Goal: Task Accomplishment & Management: Manage account settings

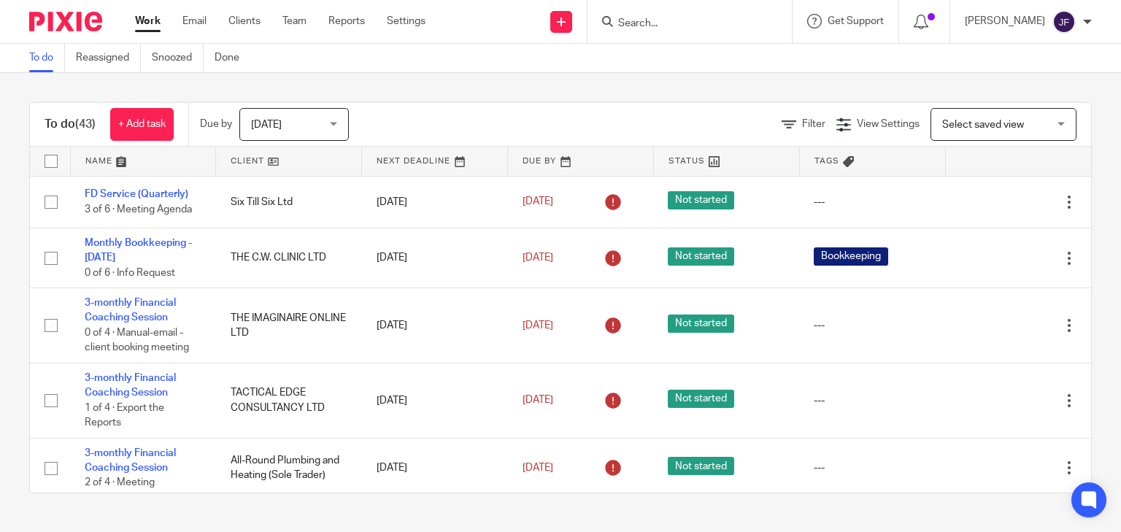
click at [703, 23] on input "Search" at bounding box center [682, 24] width 131 height 13
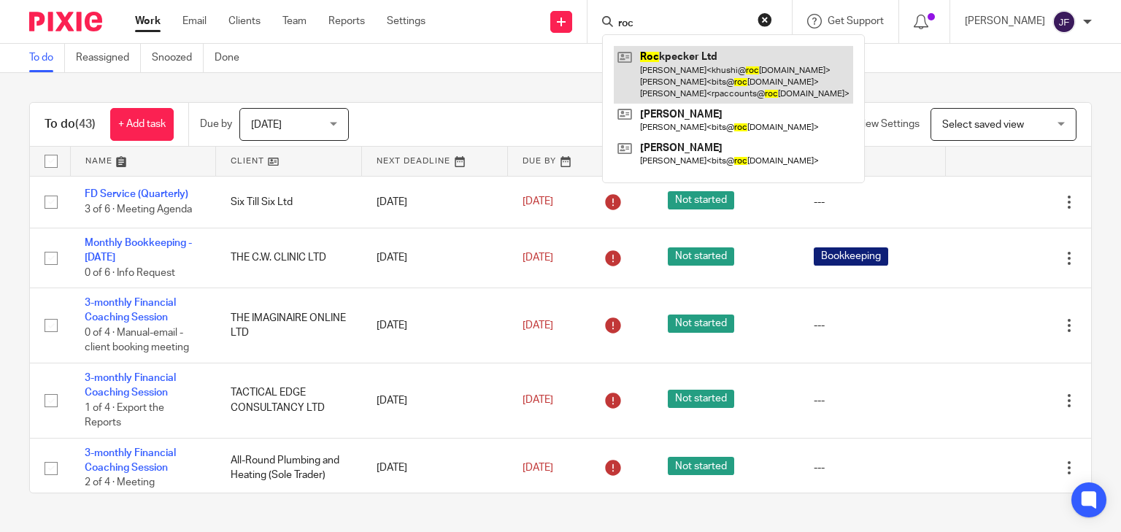
type input "roc"
click at [699, 66] on link at bounding box center [733, 75] width 239 height 58
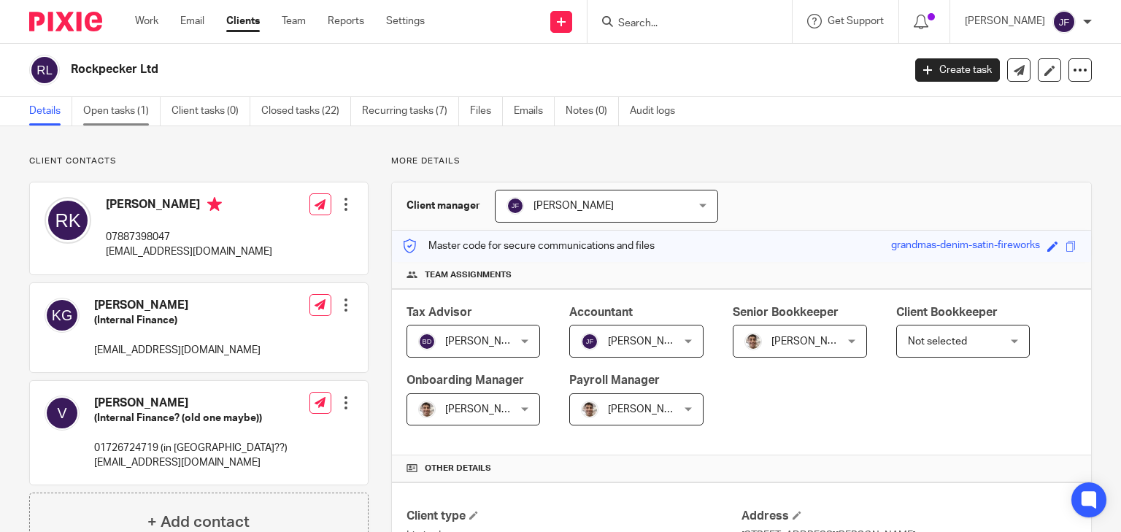
click at [139, 111] on link "Open tasks (1)" at bounding box center [121, 111] width 77 height 28
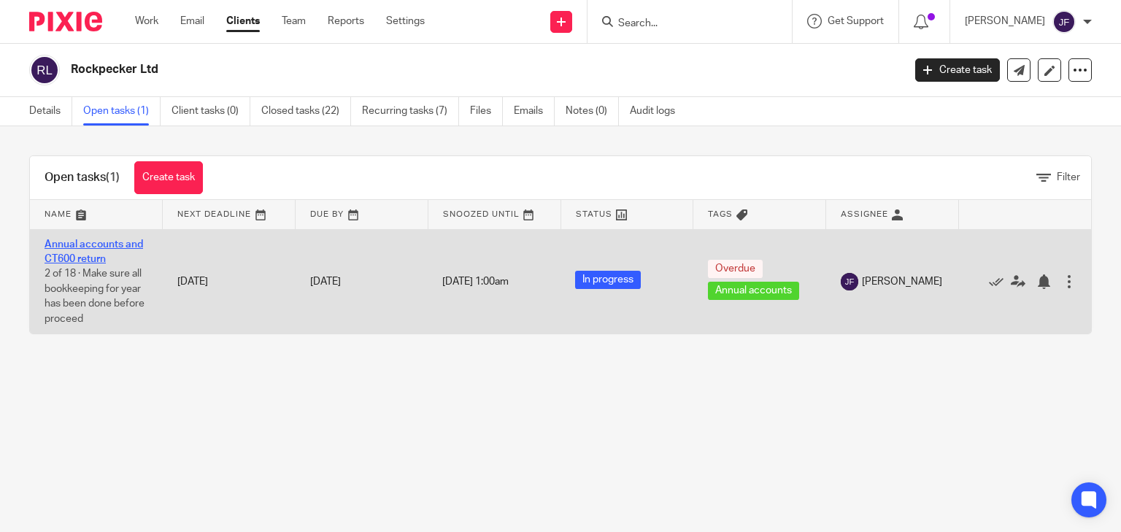
click at [80, 260] on link "Annual accounts and CT600 return" at bounding box center [94, 251] width 99 height 25
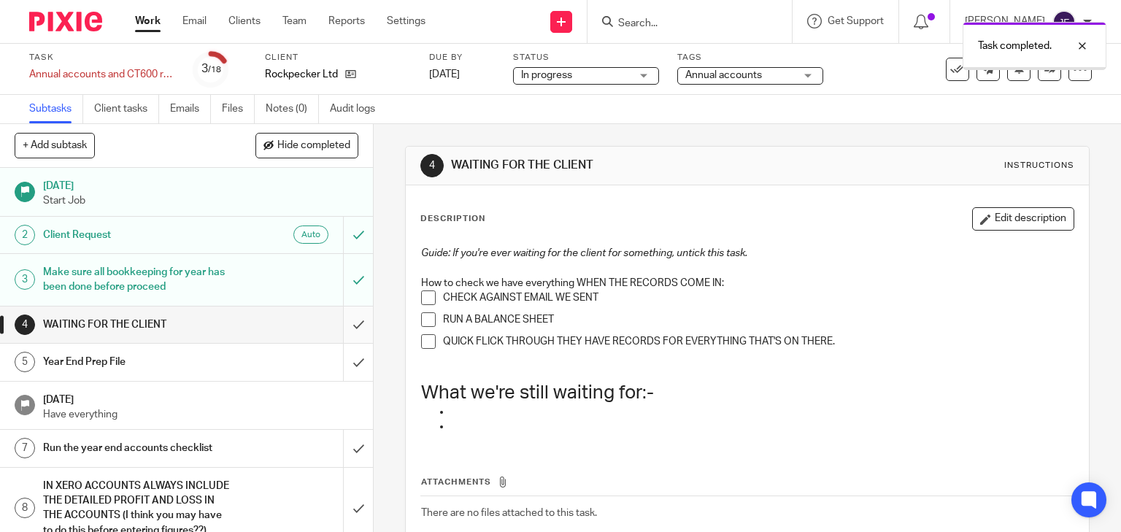
click at [350, 323] on input "submit" at bounding box center [186, 325] width 373 height 37
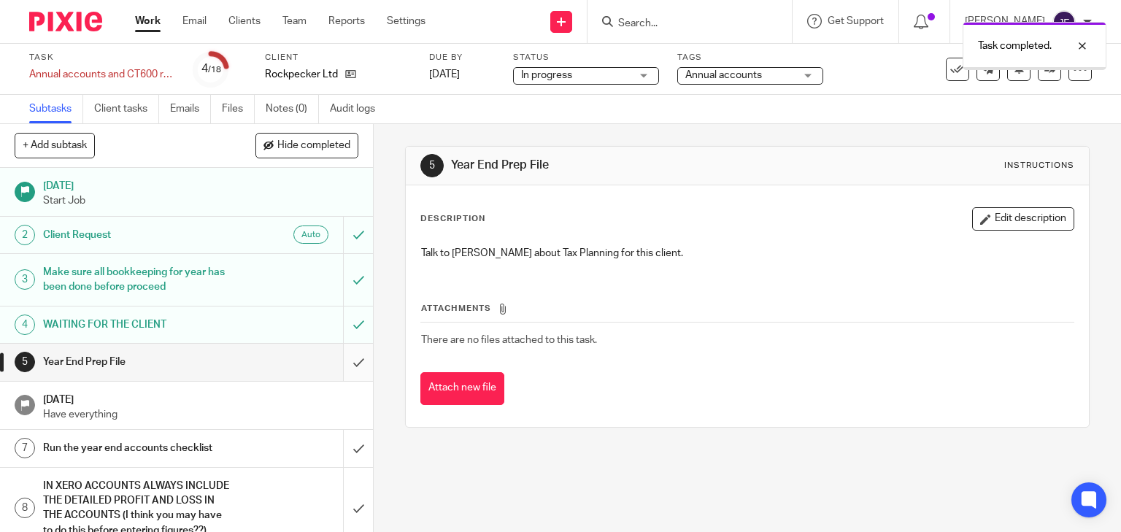
click at [350, 360] on input "submit" at bounding box center [186, 362] width 373 height 37
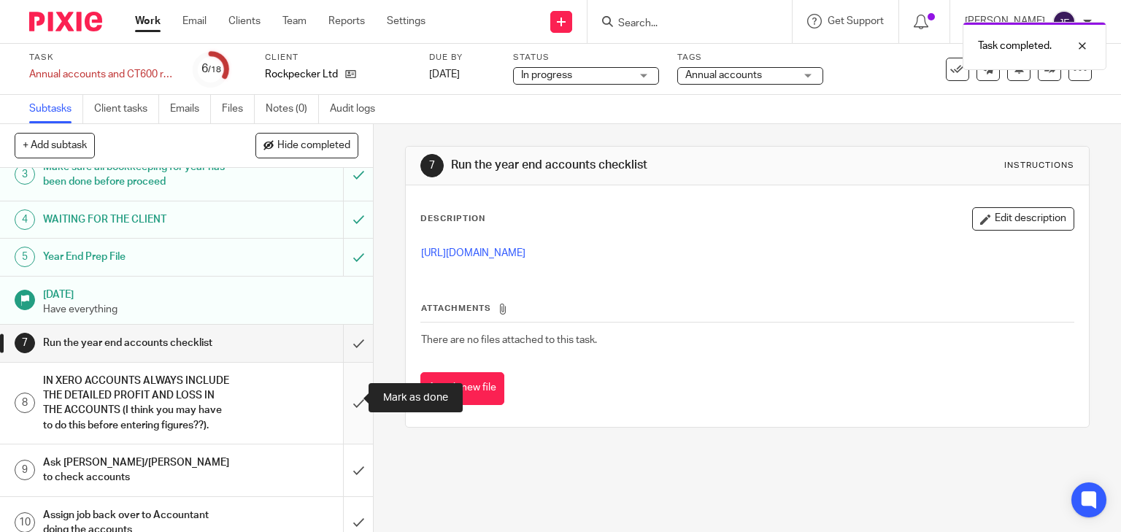
scroll to position [117, 0]
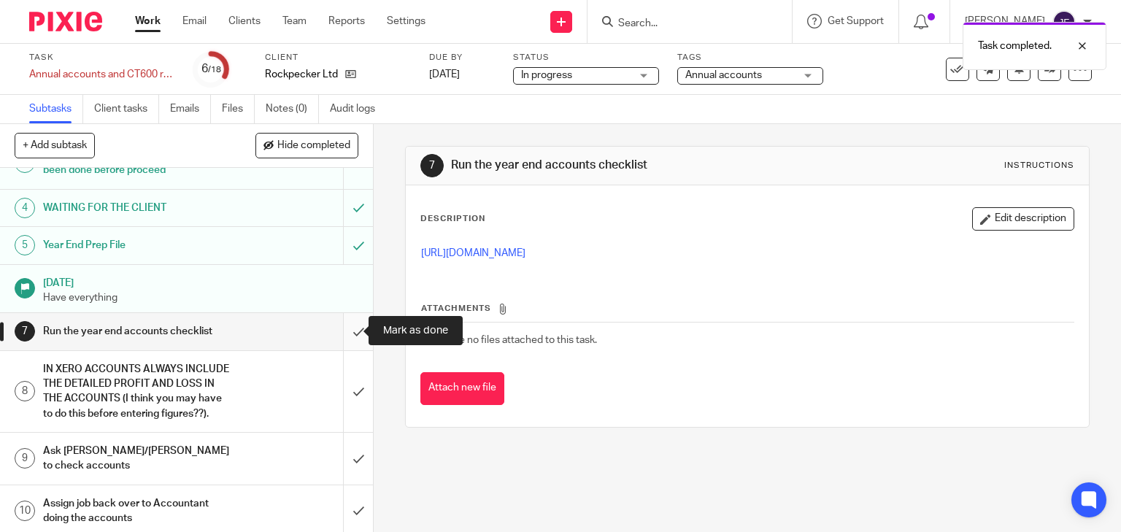
click at [348, 329] on input "submit" at bounding box center [186, 331] width 373 height 37
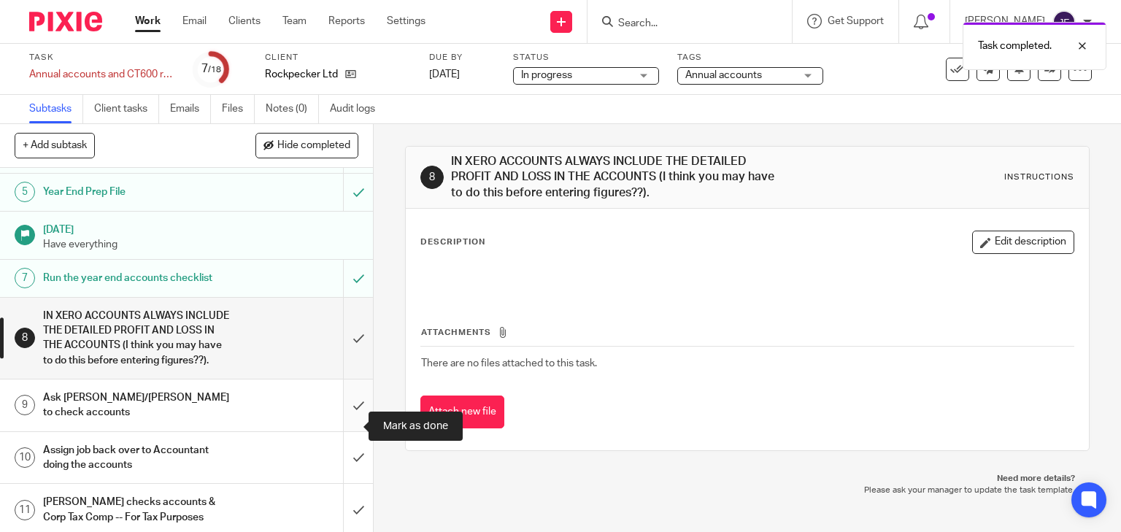
scroll to position [175, 0]
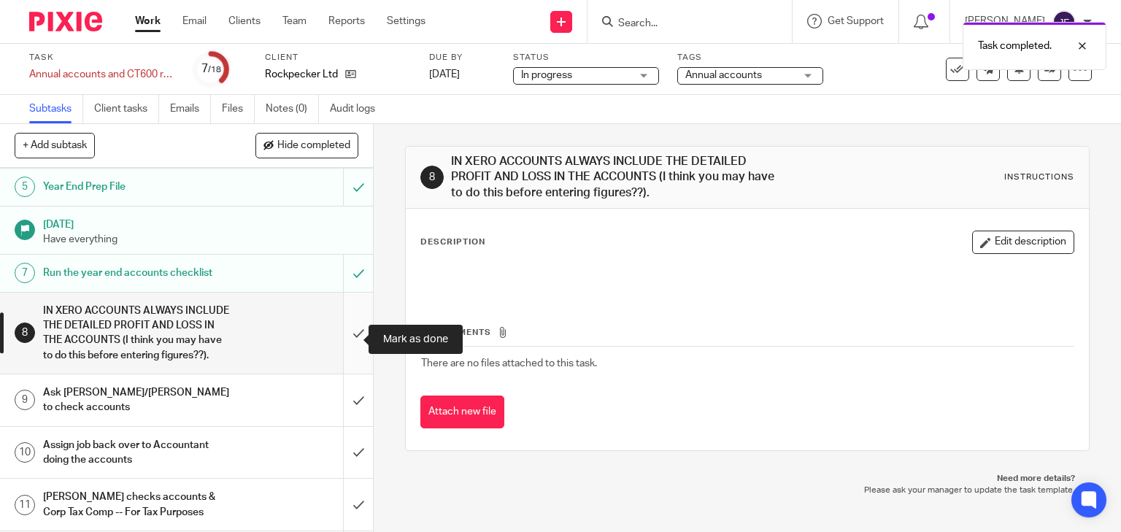
click at [349, 343] on input "submit" at bounding box center [186, 333] width 373 height 81
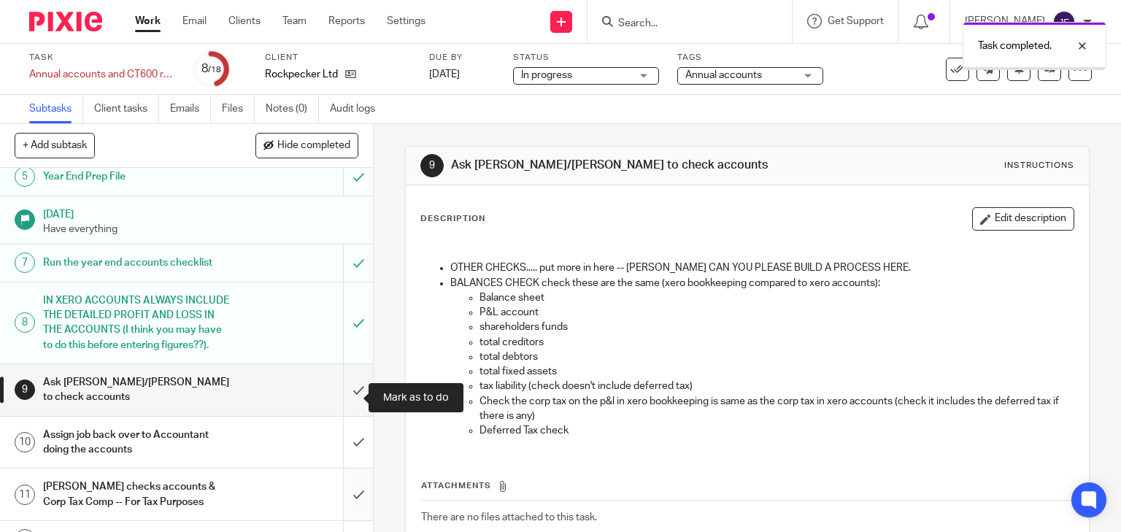
scroll to position [292, 0]
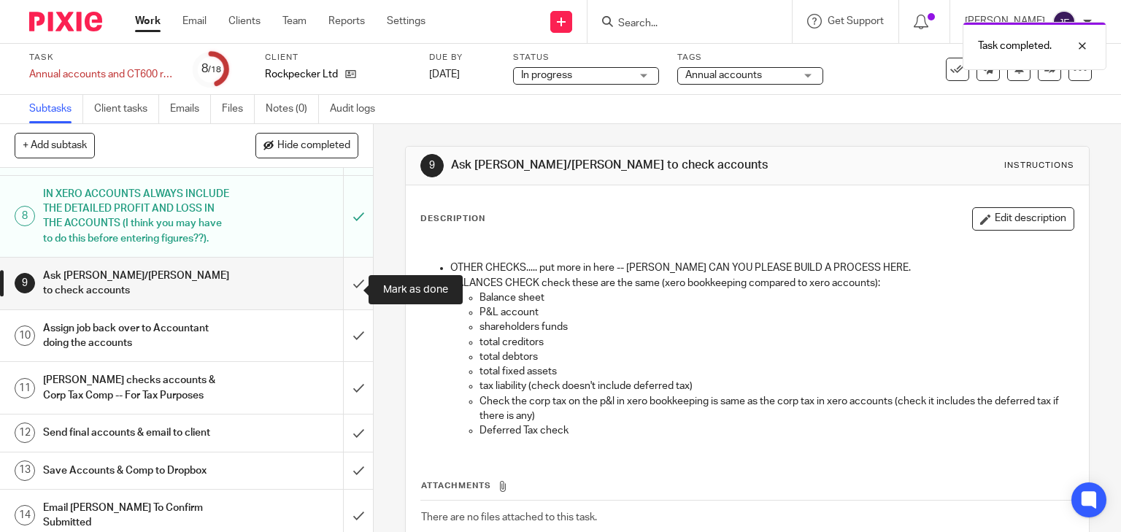
click at [348, 291] on input "submit" at bounding box center [186, 284] width 373 height 52
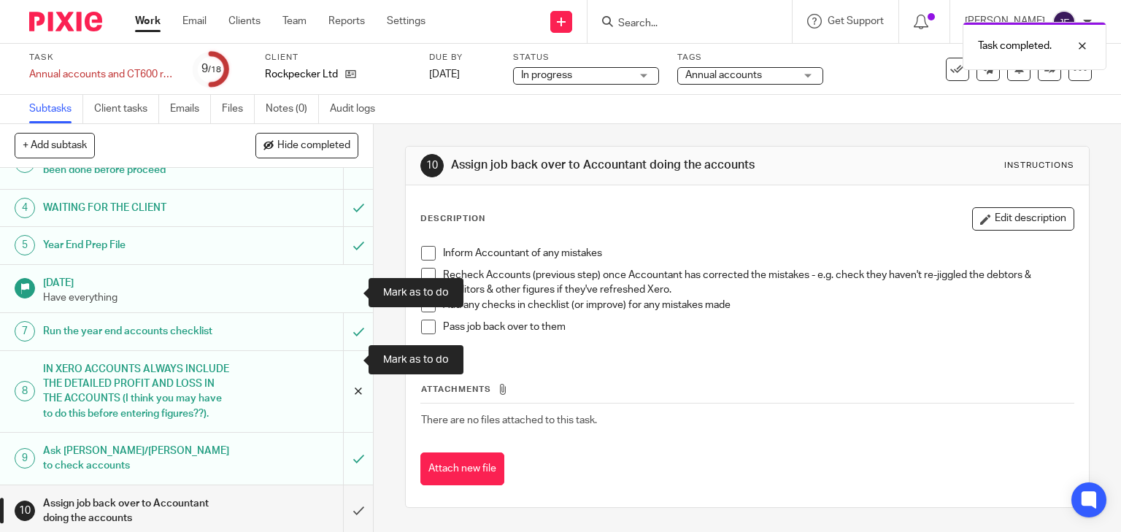
scroll to position [350, 0]
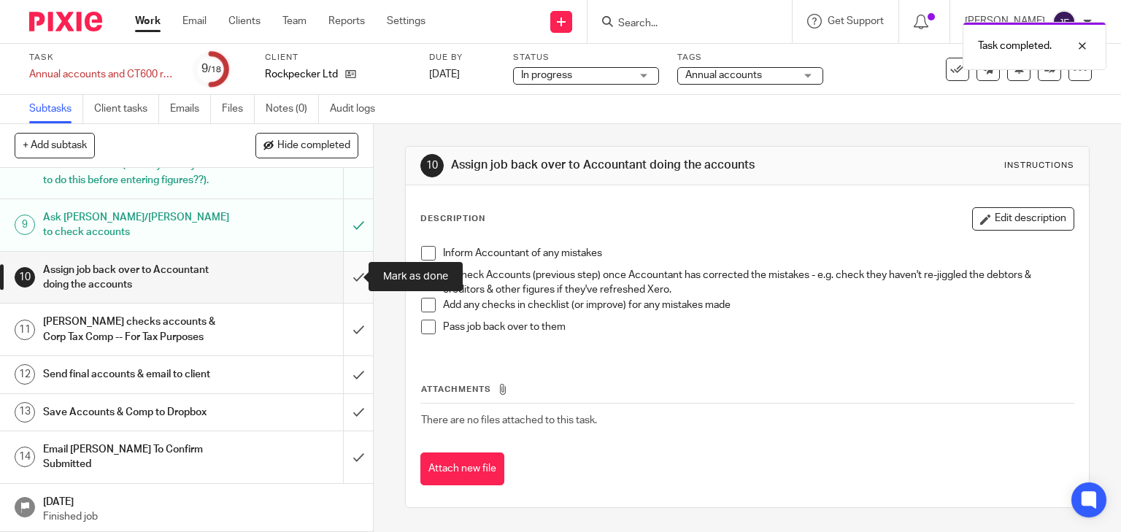
click at [348, 277] on input "submit" at bounding box center [186, 278] width 373 height 52
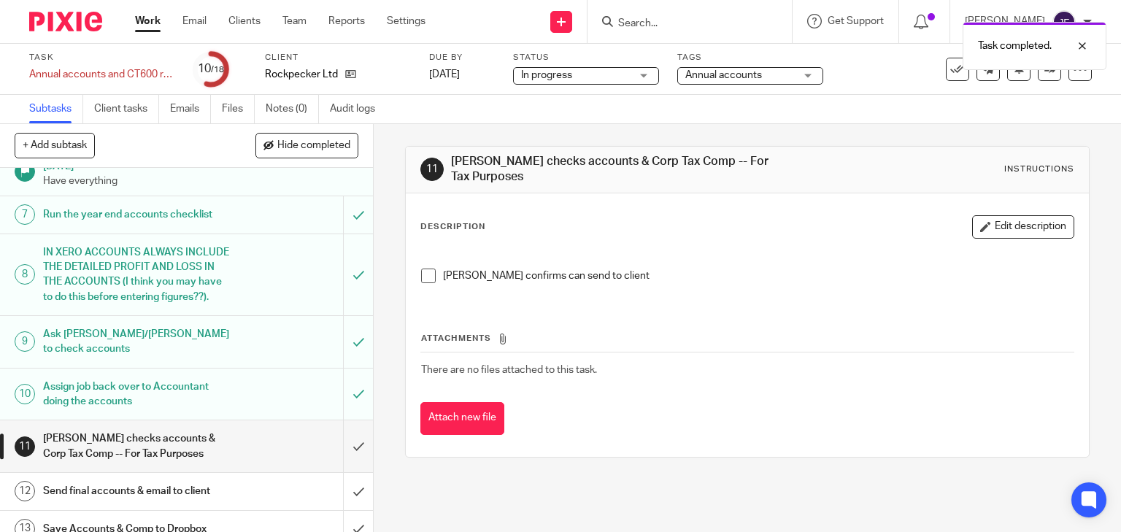
scroll to position [292, 0]
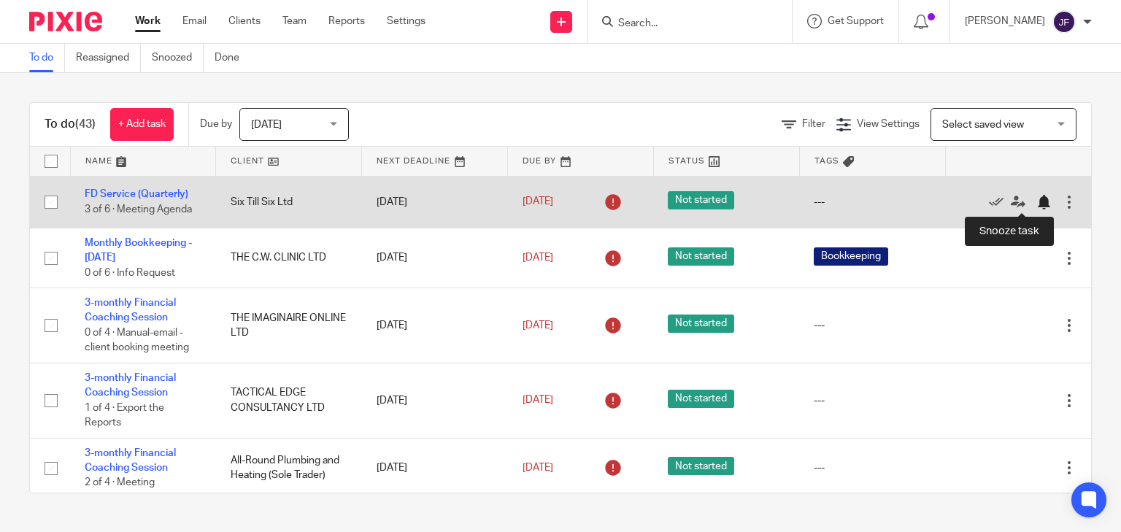
click at [1037, 200] on div at bounding box center [1044, 202] width 15 height 15
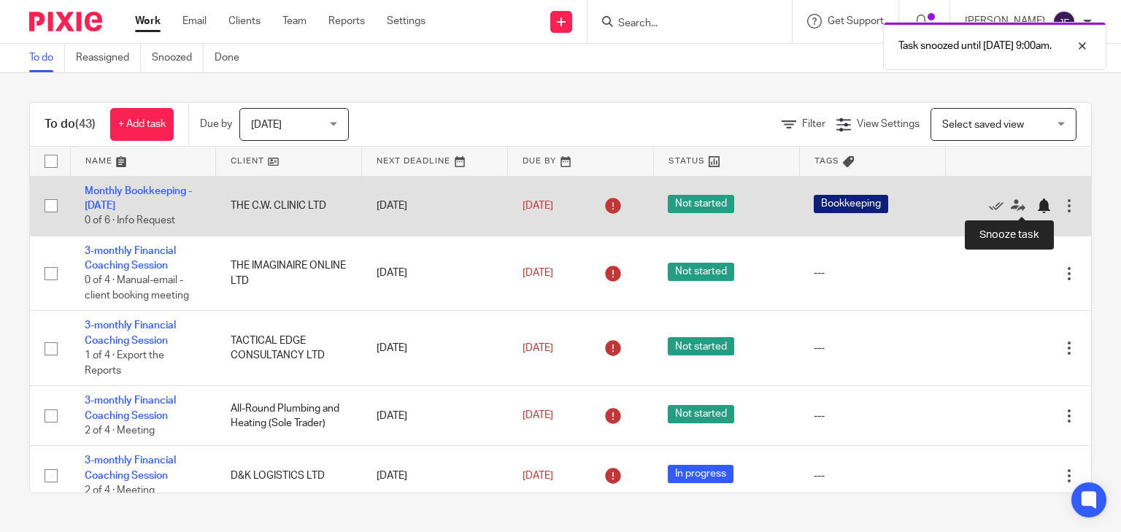
click at [1037, 207] on div at bounding box center [1044, 206] width 15 height 15
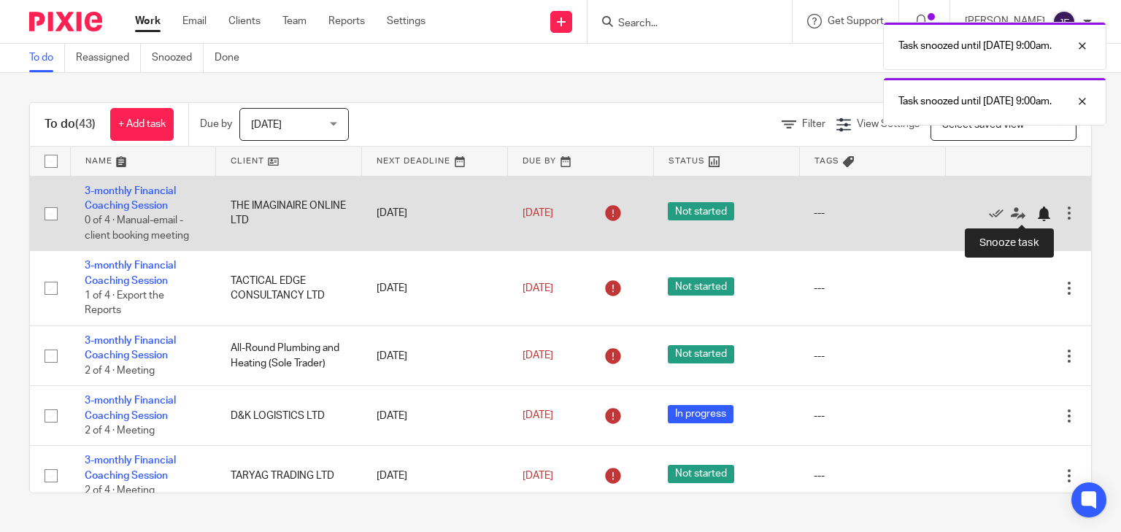
click at [1037, 215] on div at bounding box center [1044, 214] width 15 height 15
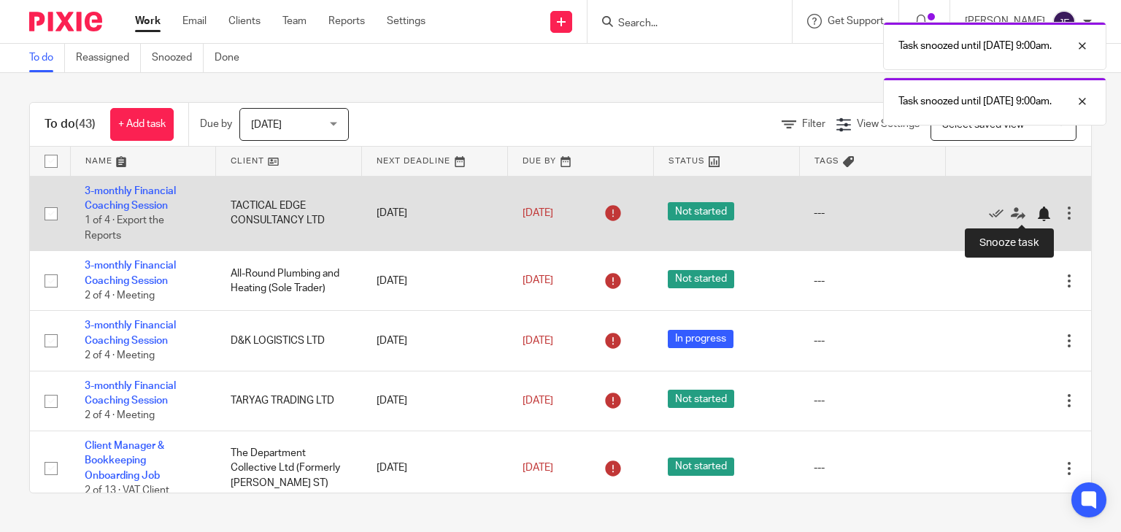
click at [1037, 215] on div at bounding box center [1044, 214] width 15 height 15
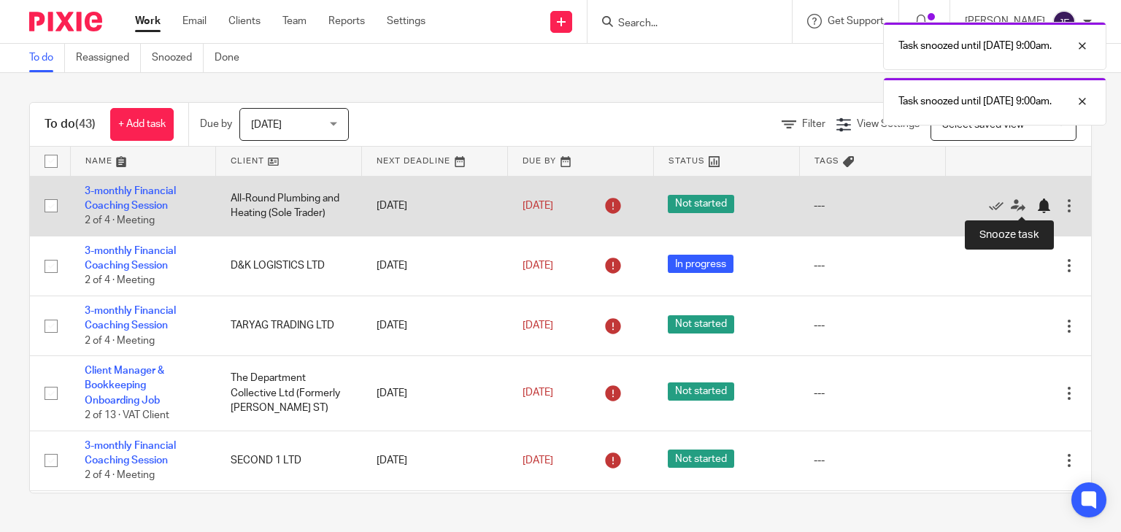
click at [1037, 205] on div at bounding box center [1044, 206] width 15 height 15
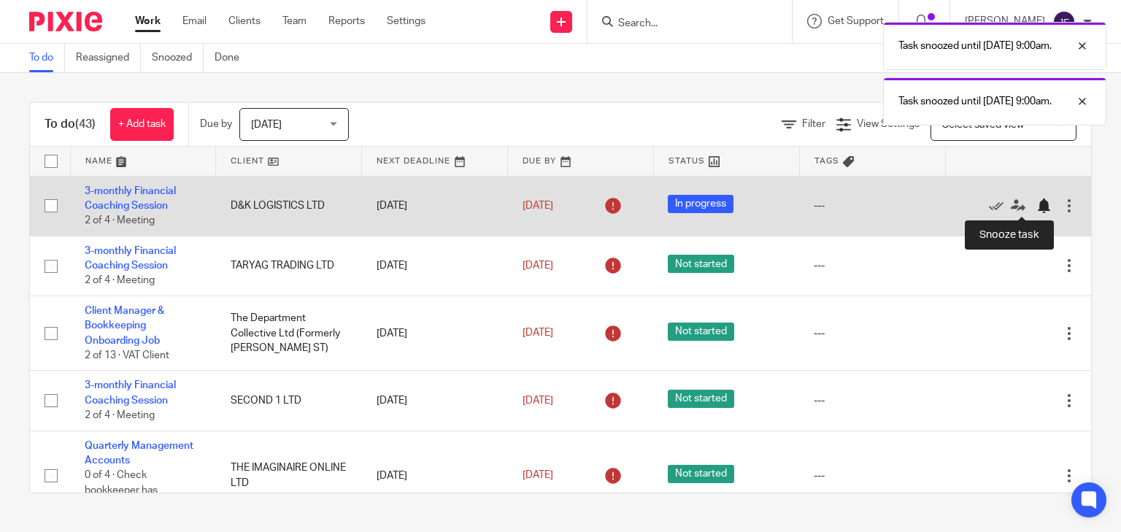
click at [1037, 204] on div at bounding box center [1044, 206] width 15 height 15
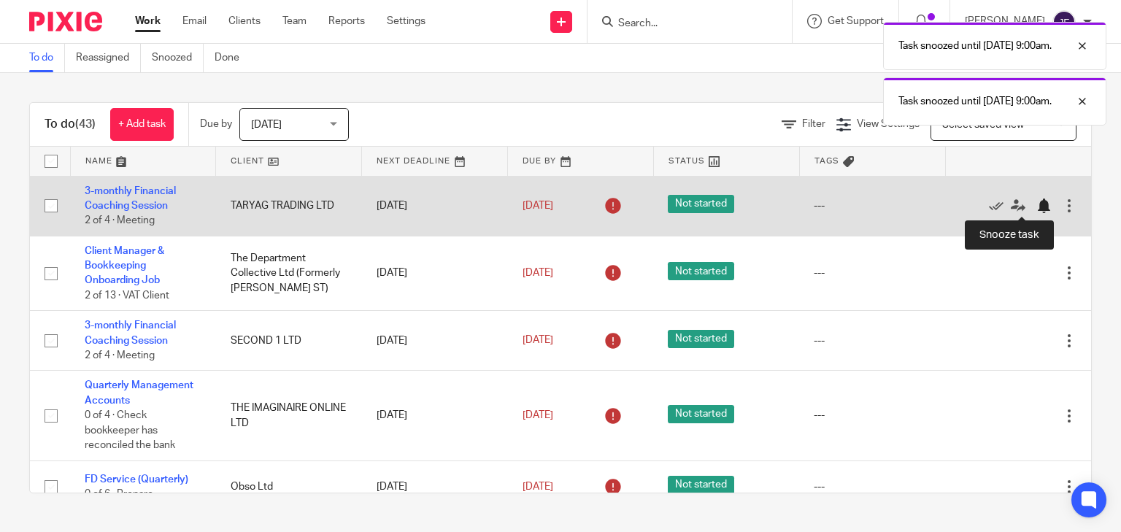
click at [1037, 207] on div at bounding box center [1044, 206] width 15 height 15
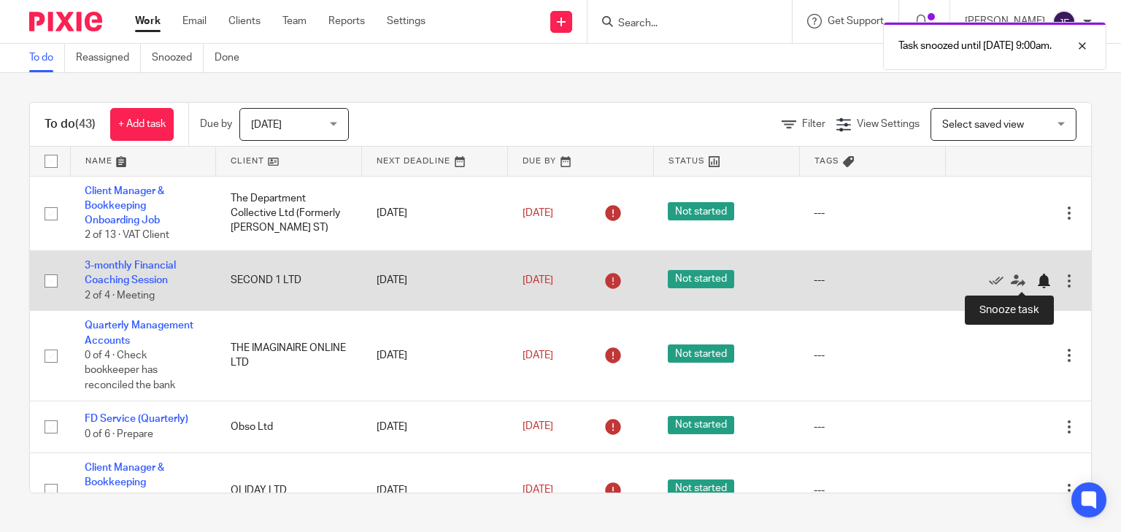
click at [1037, 277] on div at bounding box center [1044, 281] width 15 height 15
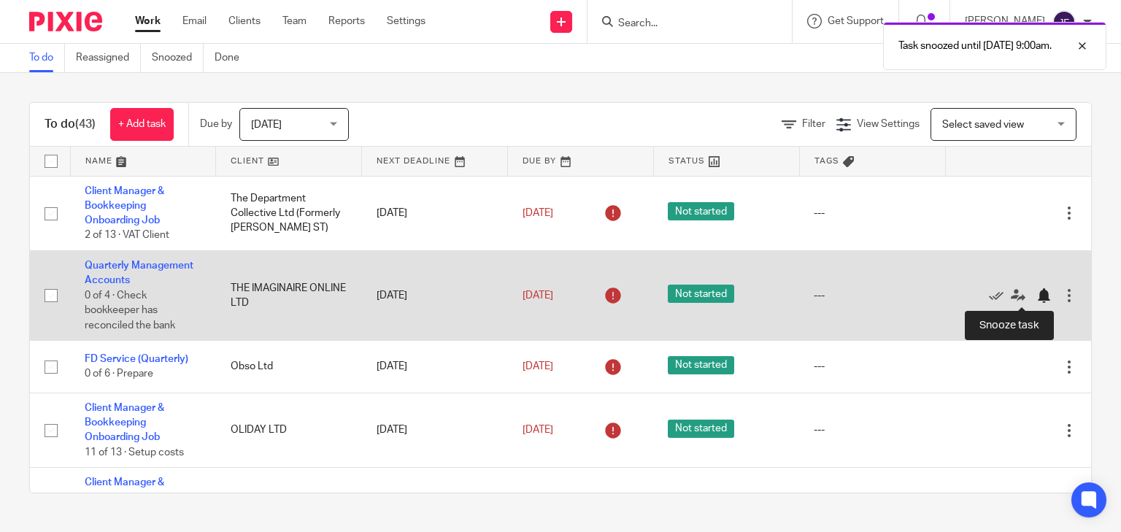
click at [1037, 298] on div at bounding box center [1044, 295] width 15 height 15
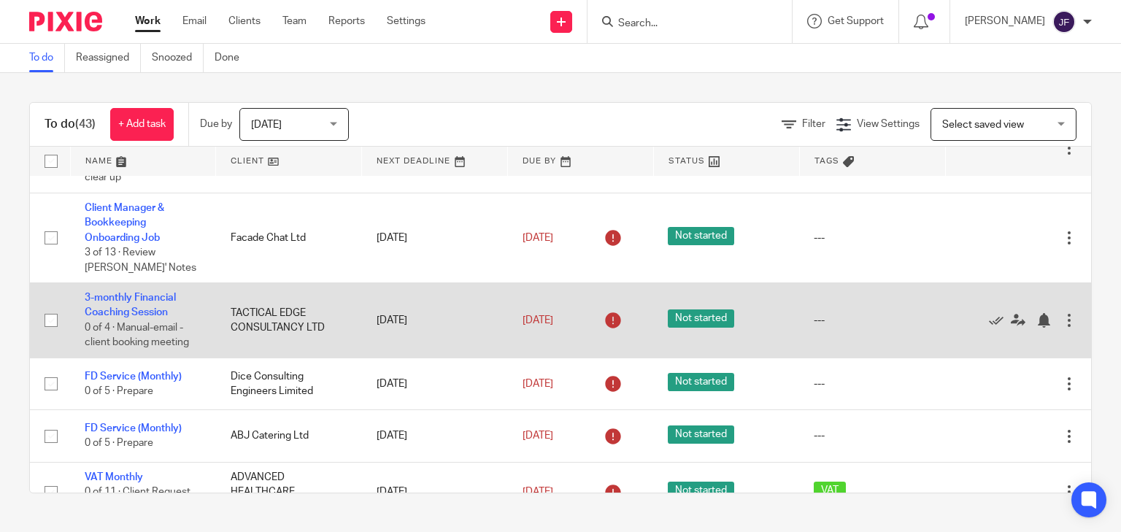
scroll to position [292, 0]
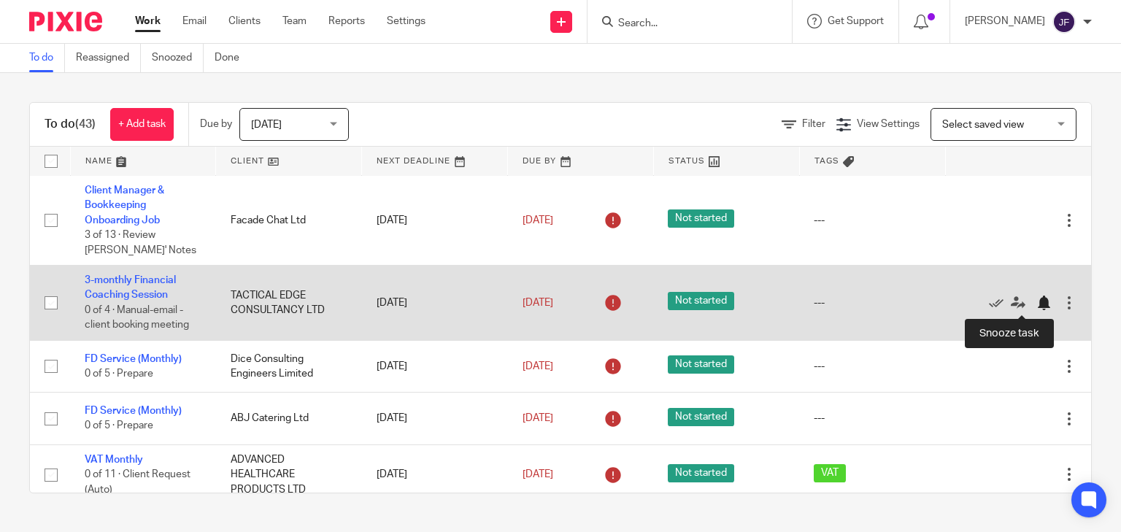
click at [1037, 302] on div at bounding box center [1044, 303] width 15 height 15
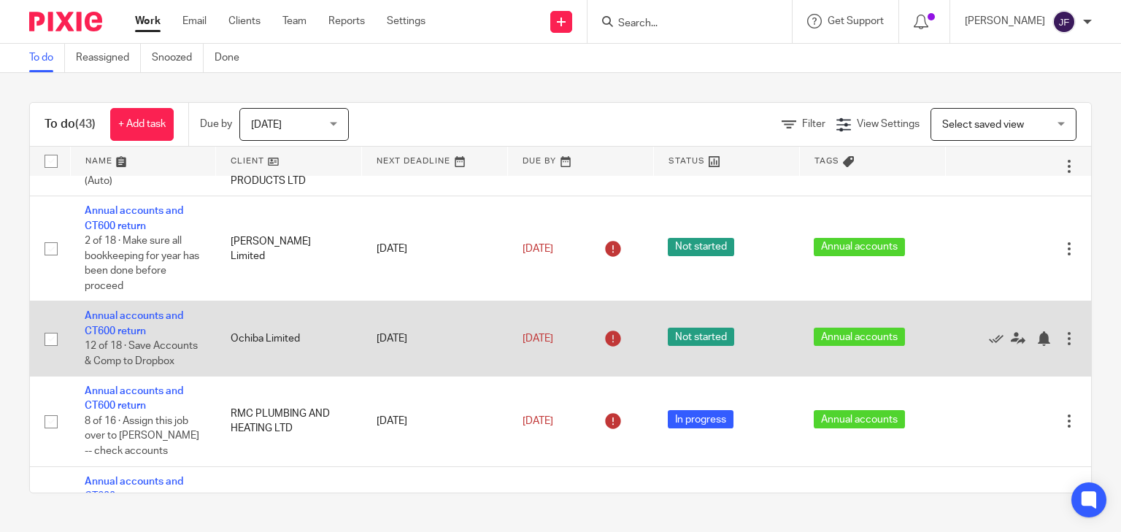
scroll to position [584, 0]
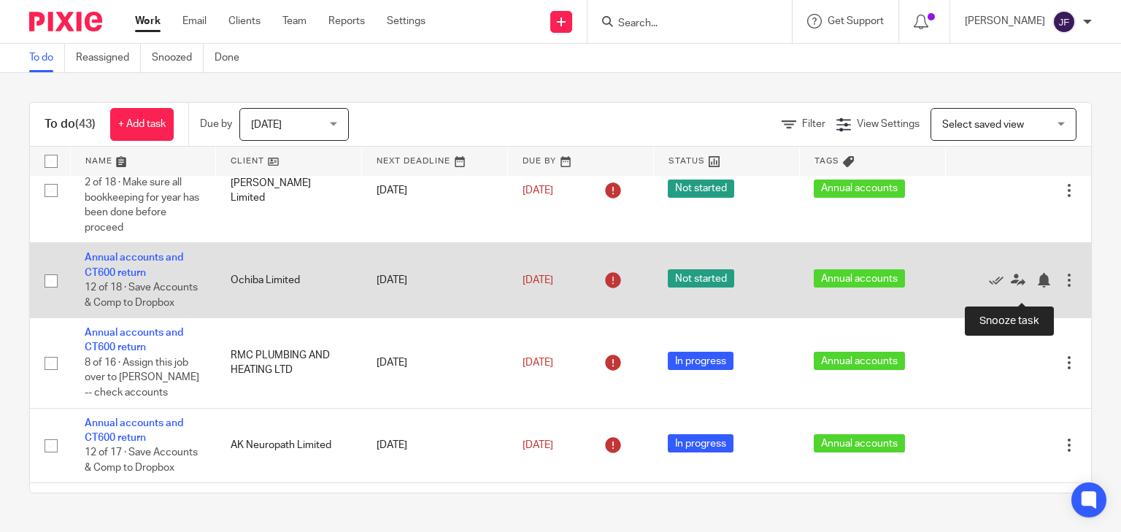
click at [1010, 287] on div at bounding box center [1011, 280] width 102 height 15
click at [1037, 288] on div at bounding box center [1044, 280] width 15 height 15
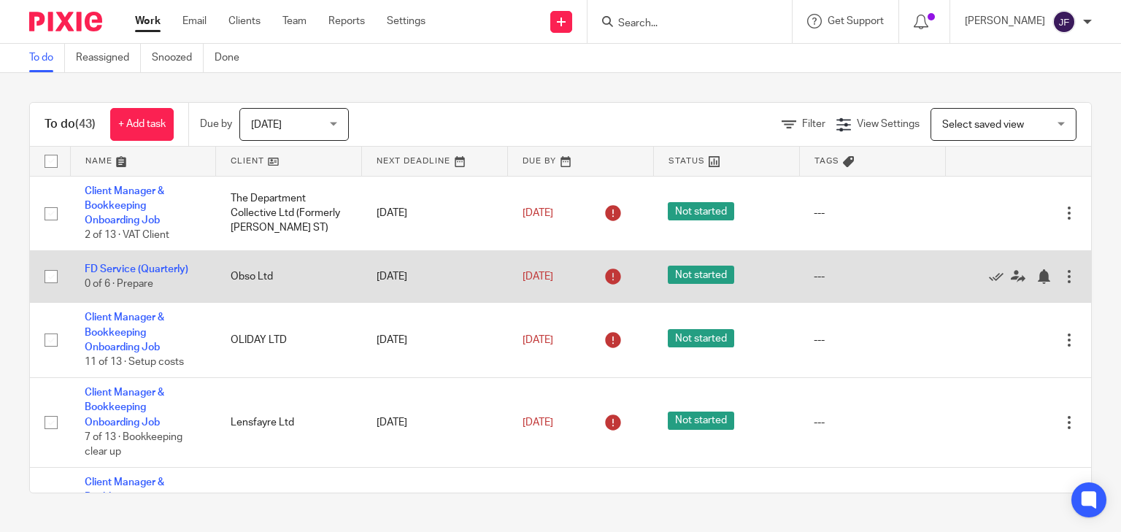
scroll to position [58, 0]
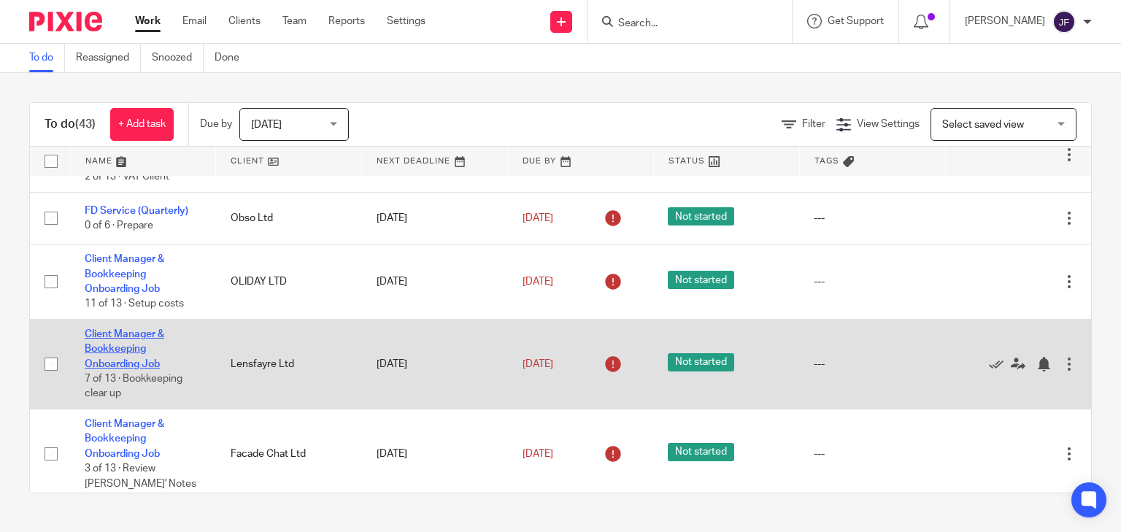
click at [141, 346] on link "Client Manager & Bookkeeping Onboarding Job" at bounding box center [125, 349] width 80 height 40
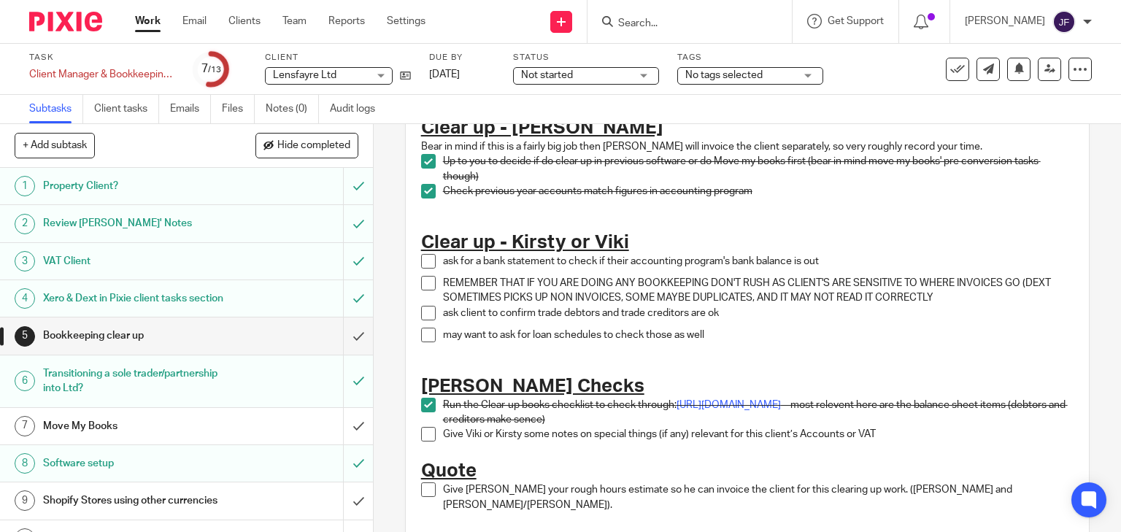
scroll to position [175, 0]
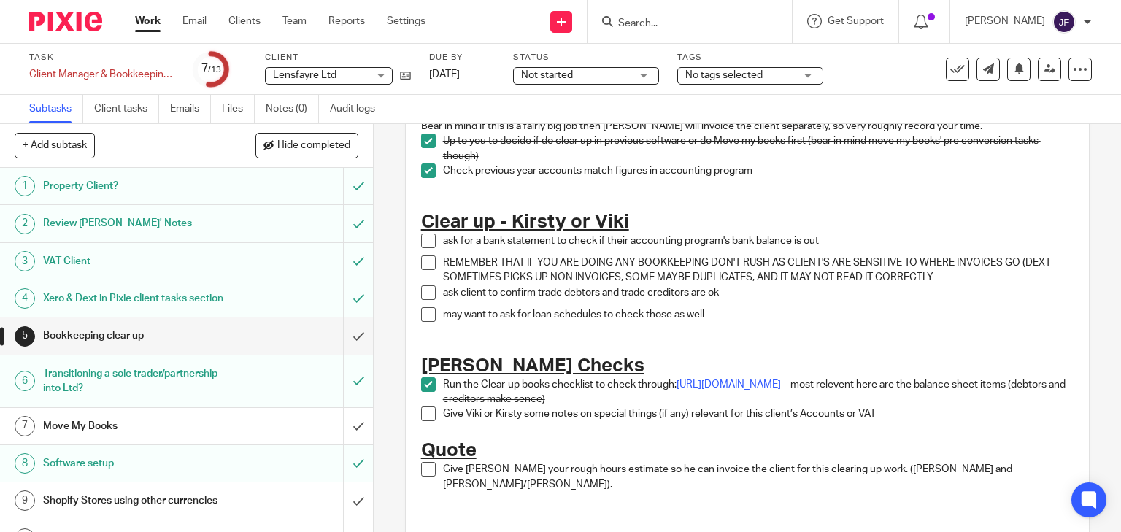
click at [428, 241] on span at bounding box center [428, 241] width 15 height 15
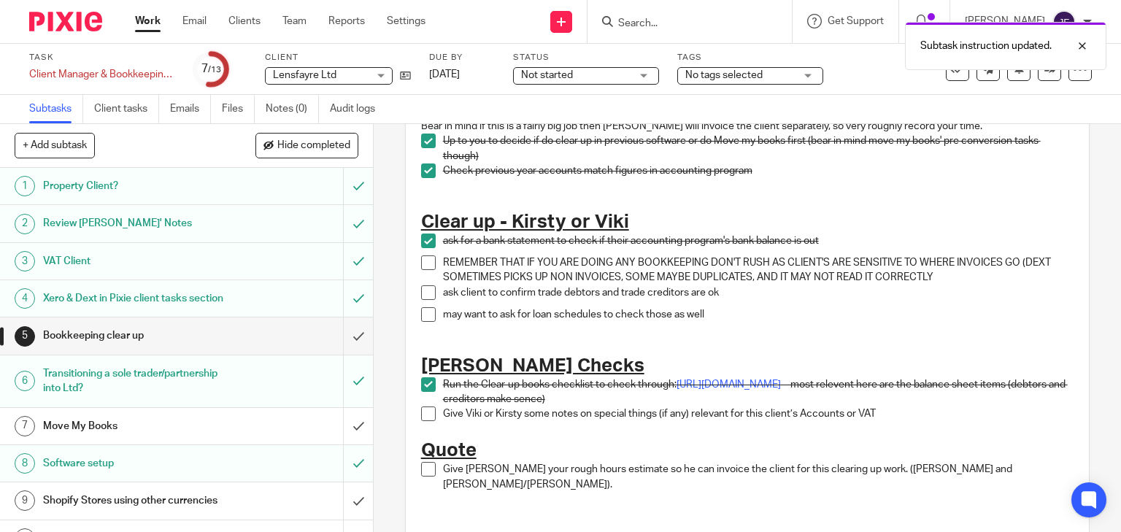
click at [423, 262] on span at bounding box center [428, 263] width 15 height 15
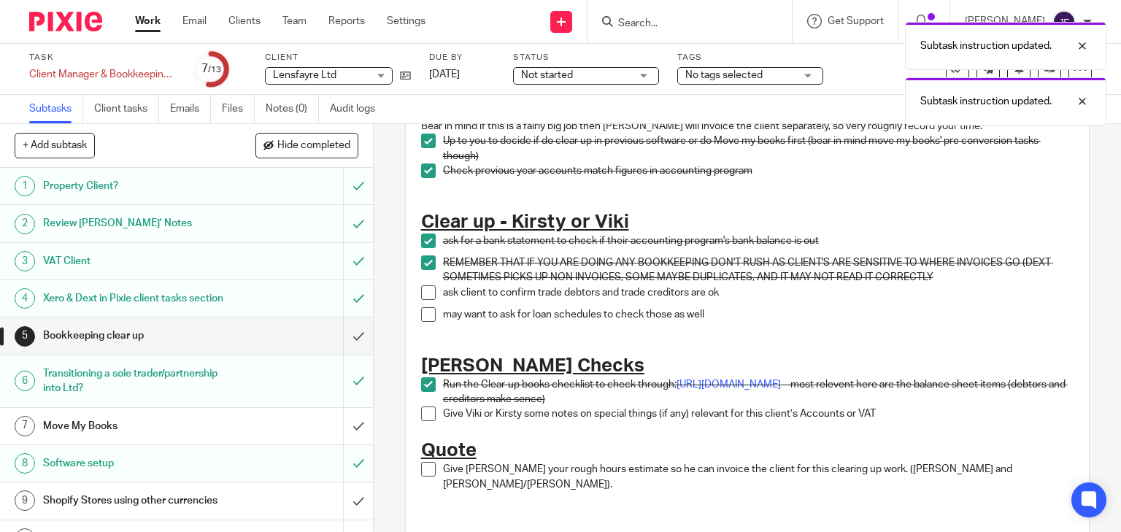
click at [423, 299] on span at bounding box center [428, 292] width 15 height 15
click at [421, 313] on span at bounding box center [428, 314] width 15 height 15
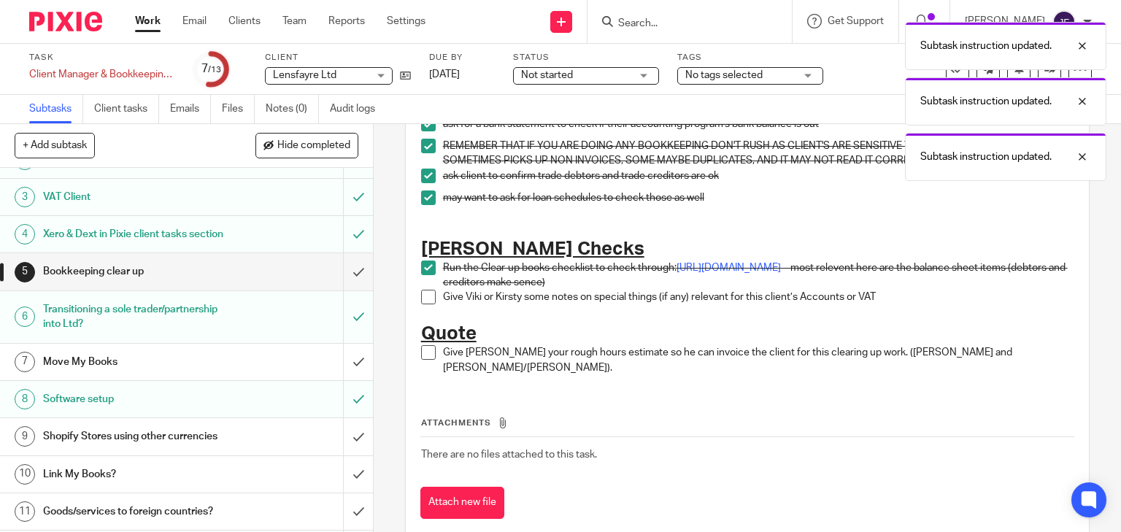
scroll to position [151, 0]
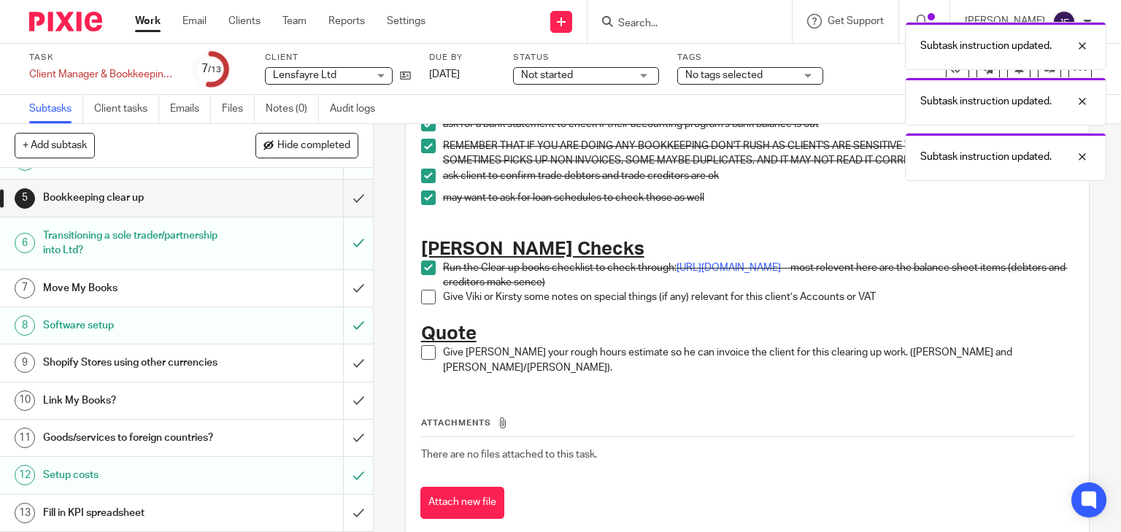
click at [259, 299] on div "Move My Books" at bounding box center [185, 288] width 285 height 22
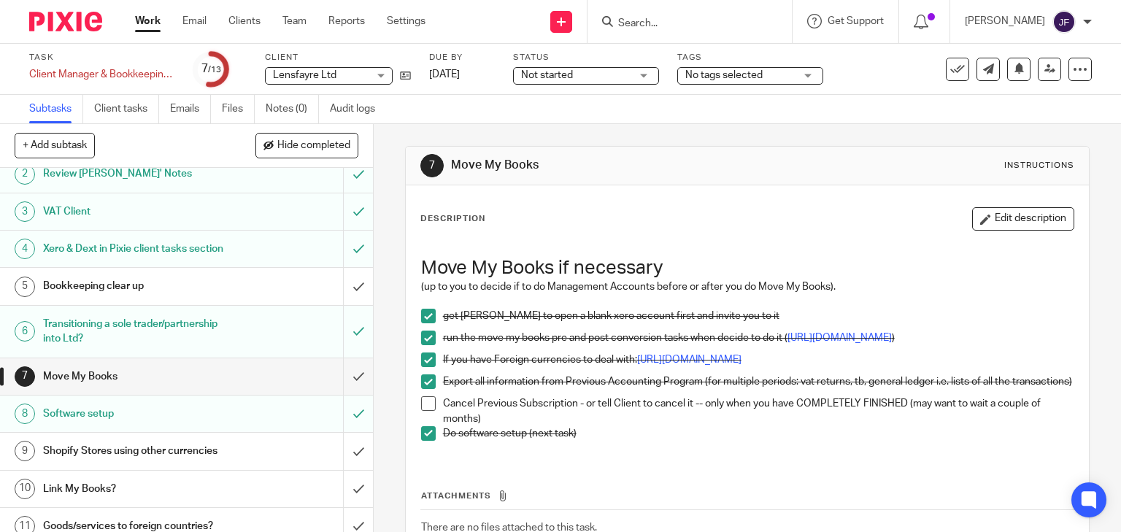
scroll to position [151, 0]
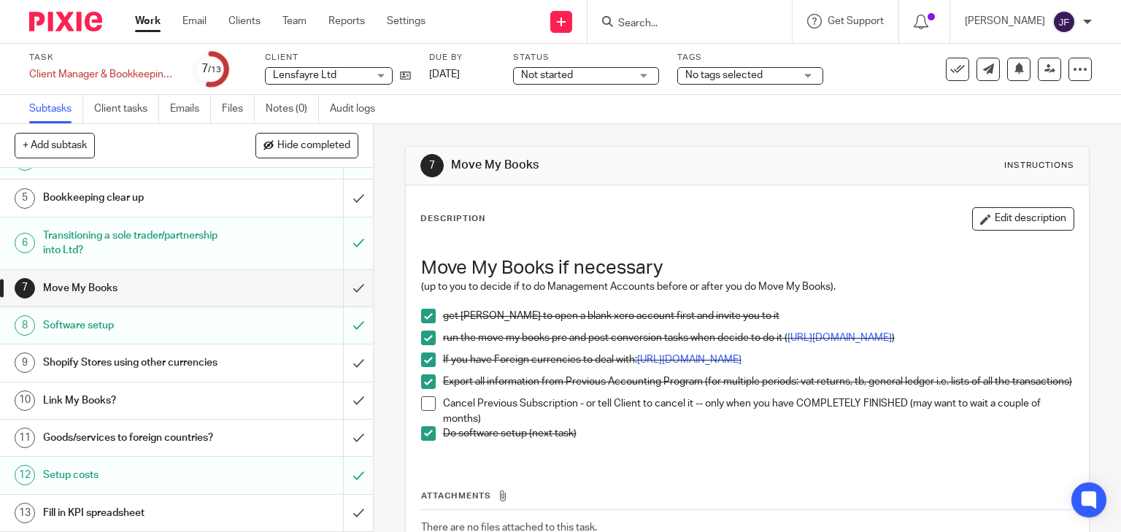
click at [231, 365] on div "Shopify Stores using other currencies" at bounding box center [185, 363] width 285 height 22
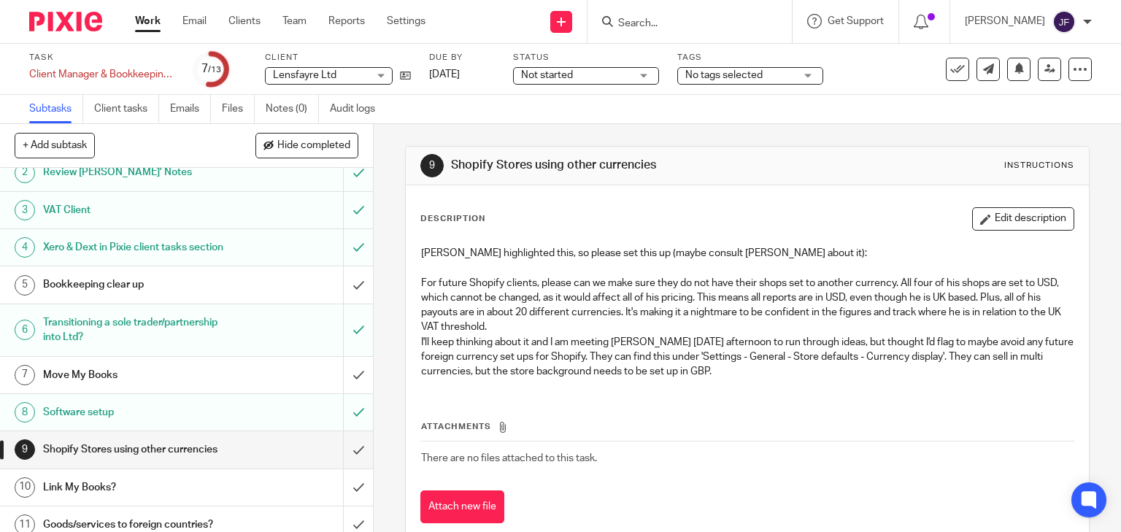
scroll to position [117, 0]
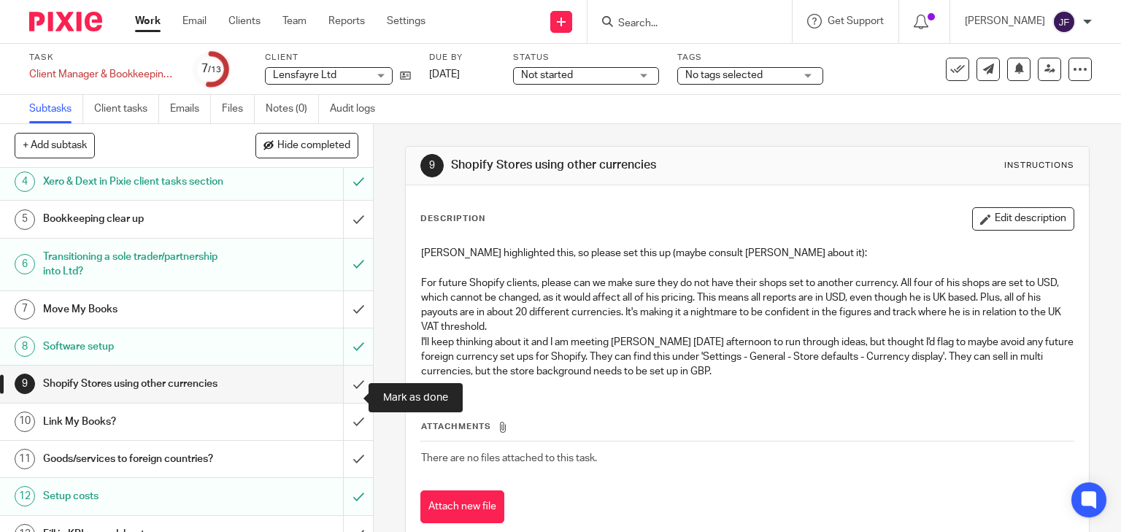
click at [345, 396] on input "submit" at bounding box center [186, 384] width 373 height 37
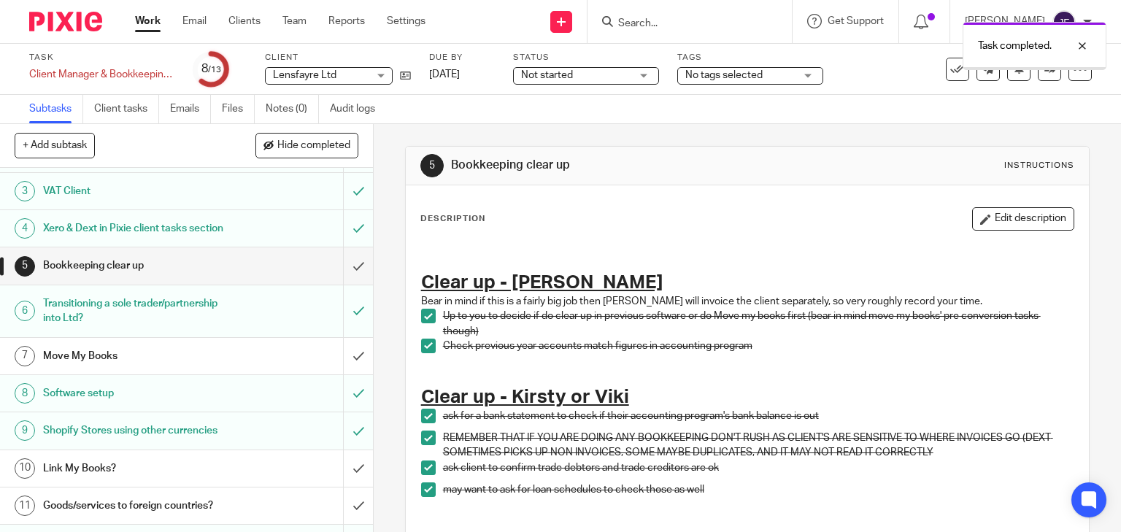
scroll to position [151, 0]
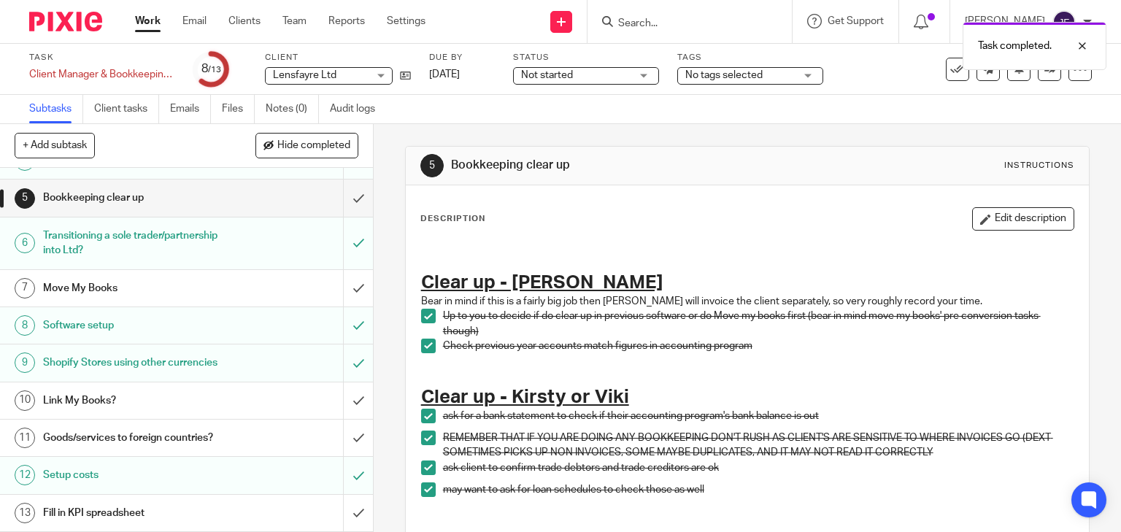
click at [253, 397] on div "Link My Books?" at bounding box center [185, 401] width 285 height 22
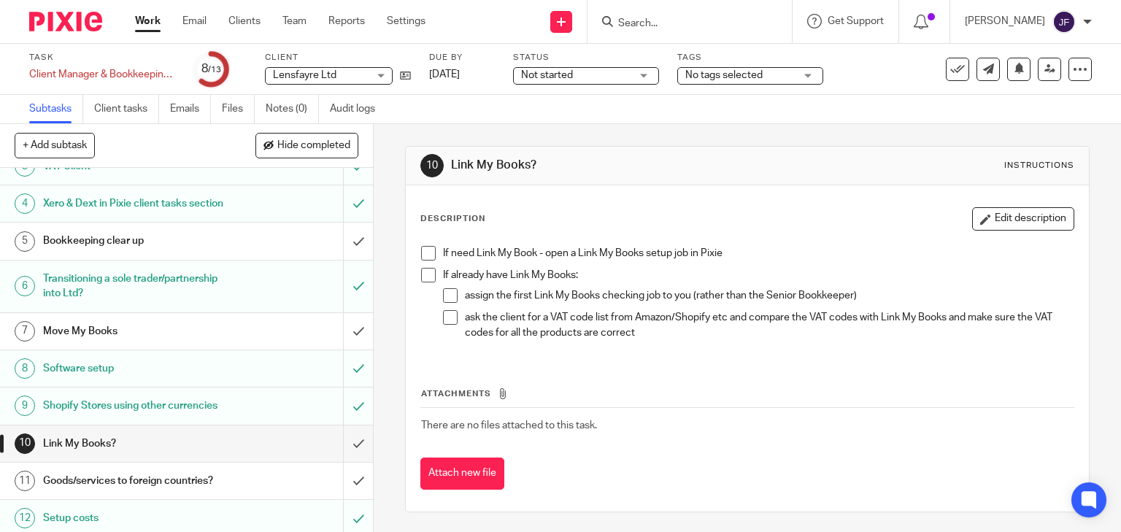
scroll to position [151, 0]
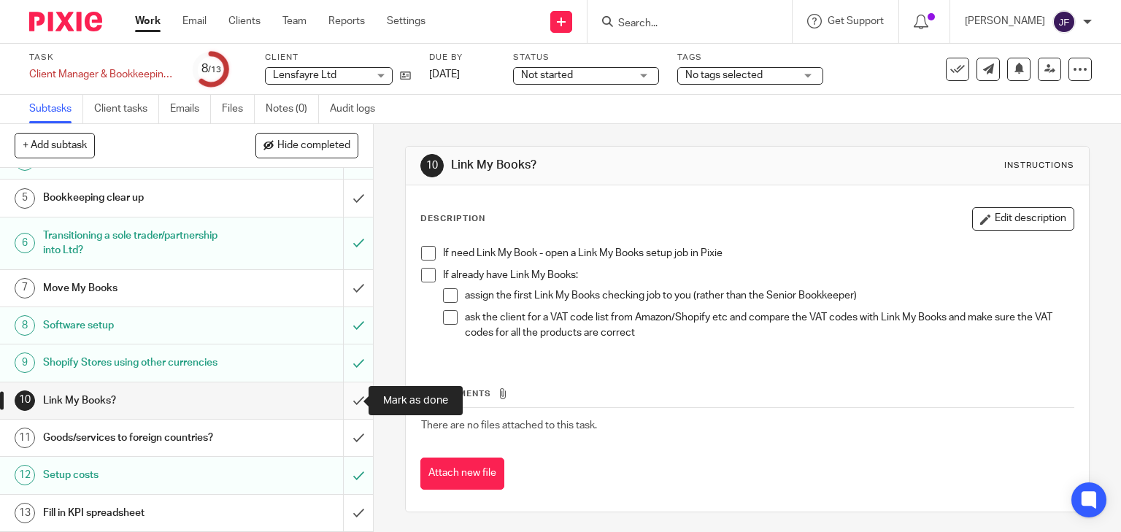
click at [357, 396] on input "submit" at bounding box center [186, 401] width 373 height 37
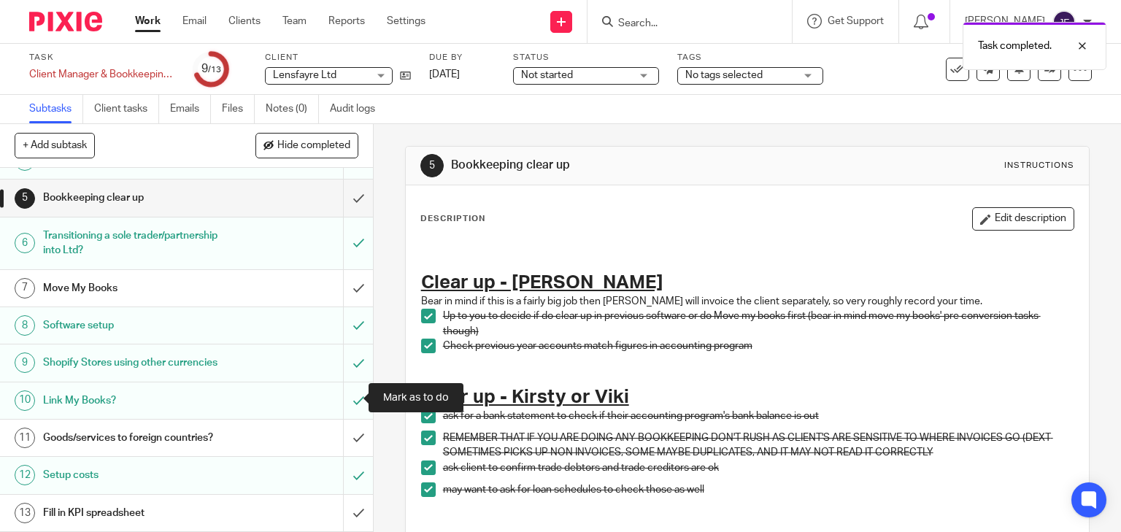
scroll to position [151, 0]
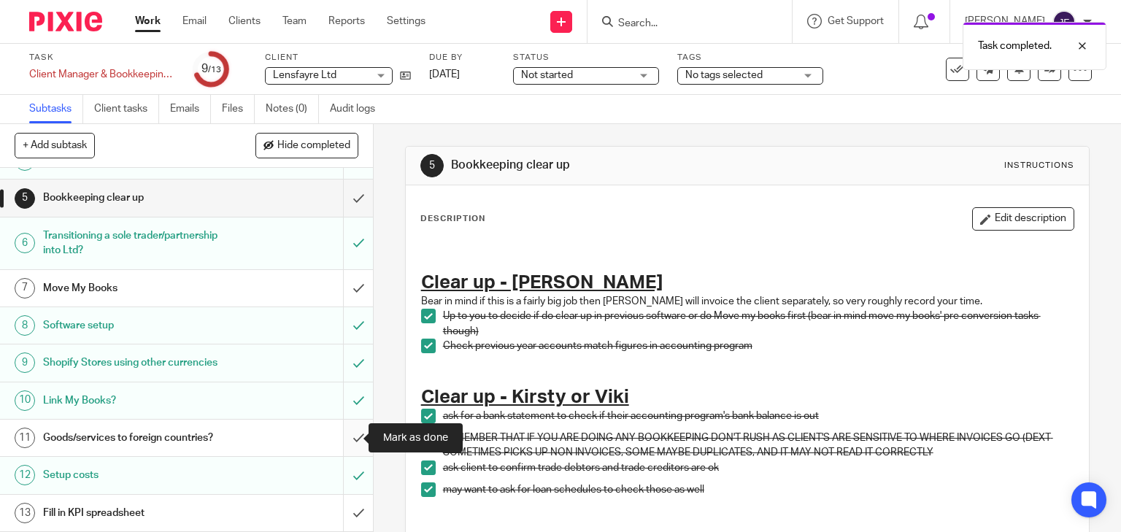
click at [342, 436] on input "submit" at bounding box center [186, 438] width 373 height 37
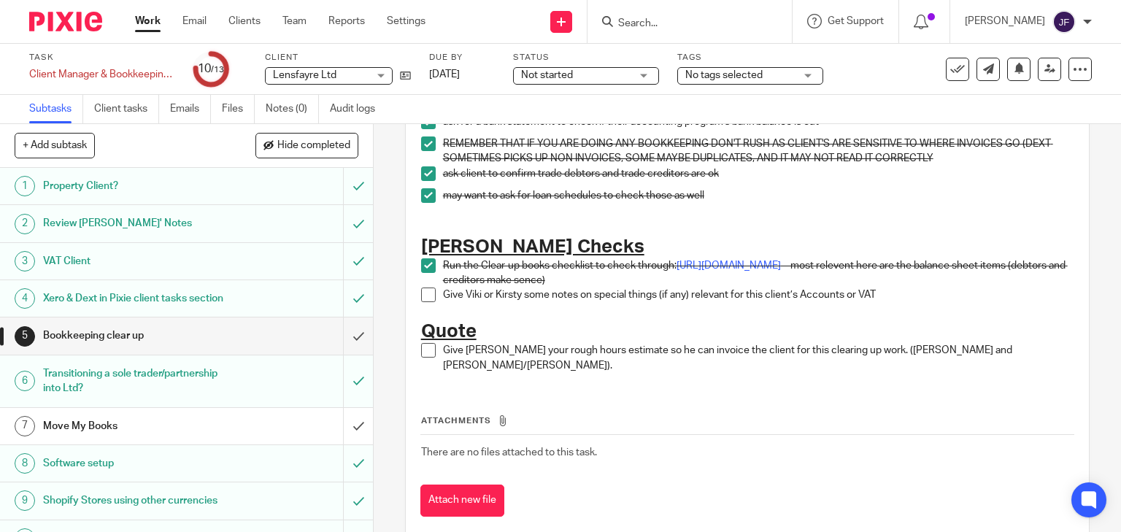
scroll to position [315, 0]
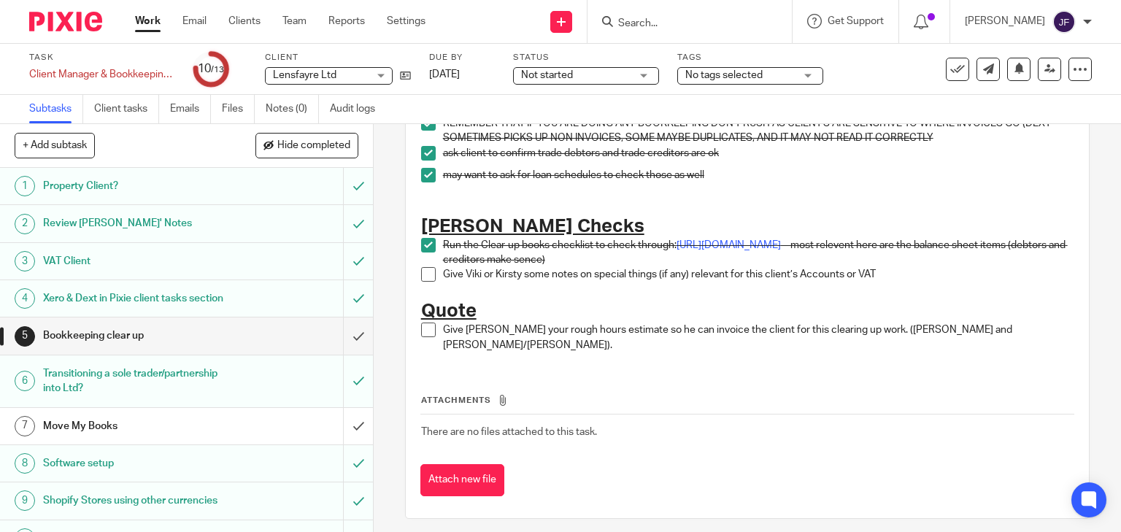
click at [61, 17] on img at bounding box center [65, 22] width 73 height 20
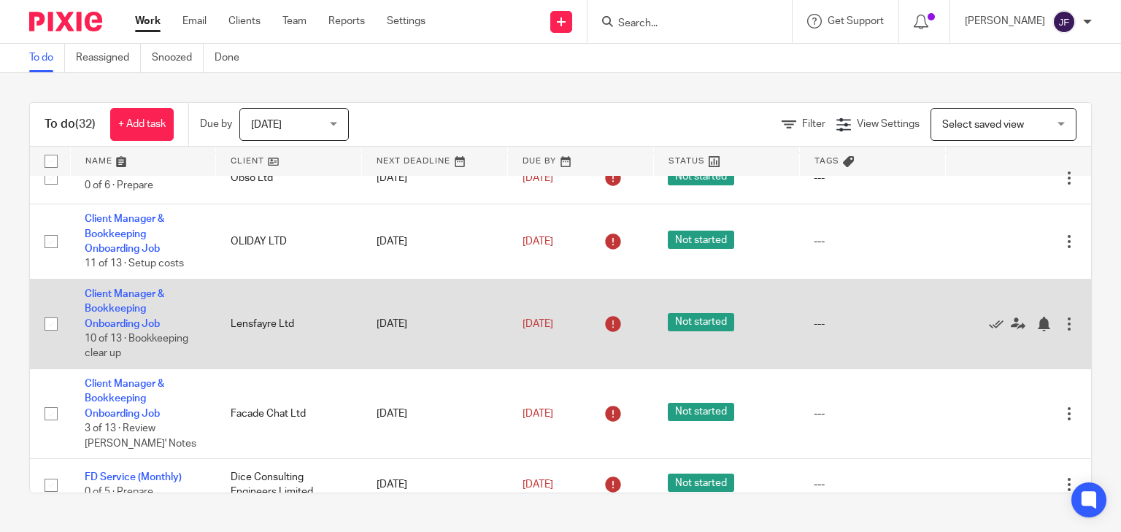
scroll to position [117, 0]
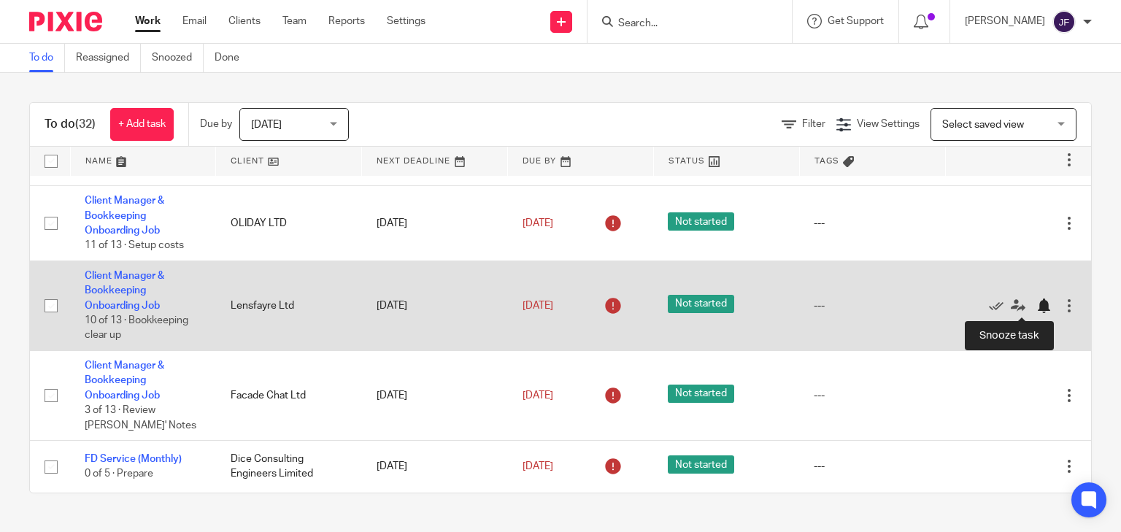
click at [1037, 305] on div at bounding box center [1044, 306] width 15 height 15
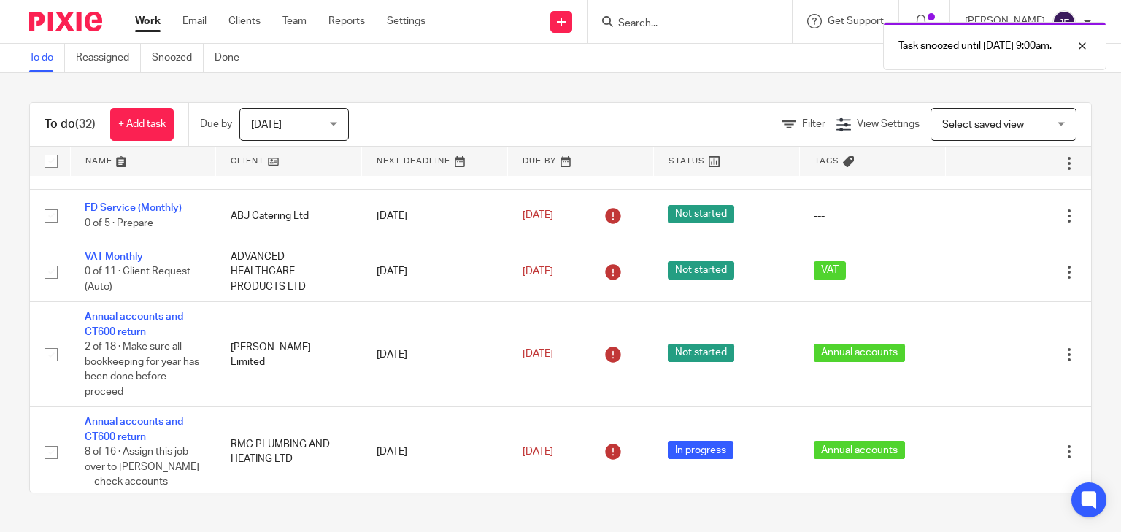
scroll to position [350, 0]
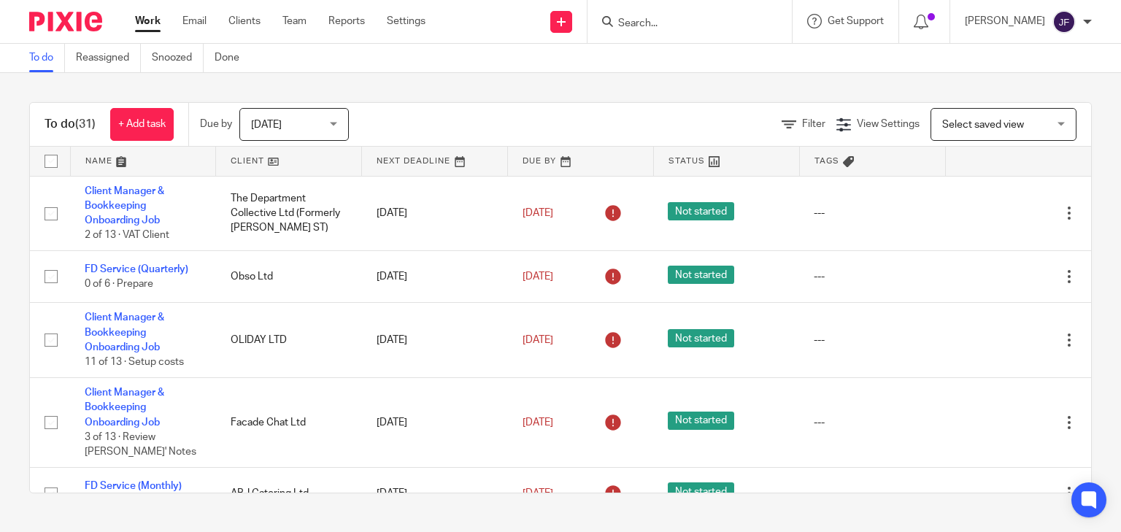
click at [719, 32] on div at bounding box center [690, 21] width 204 height 43
click at [711, 24] on input "Search" at bounding box center [682, 24] width 131 height 13
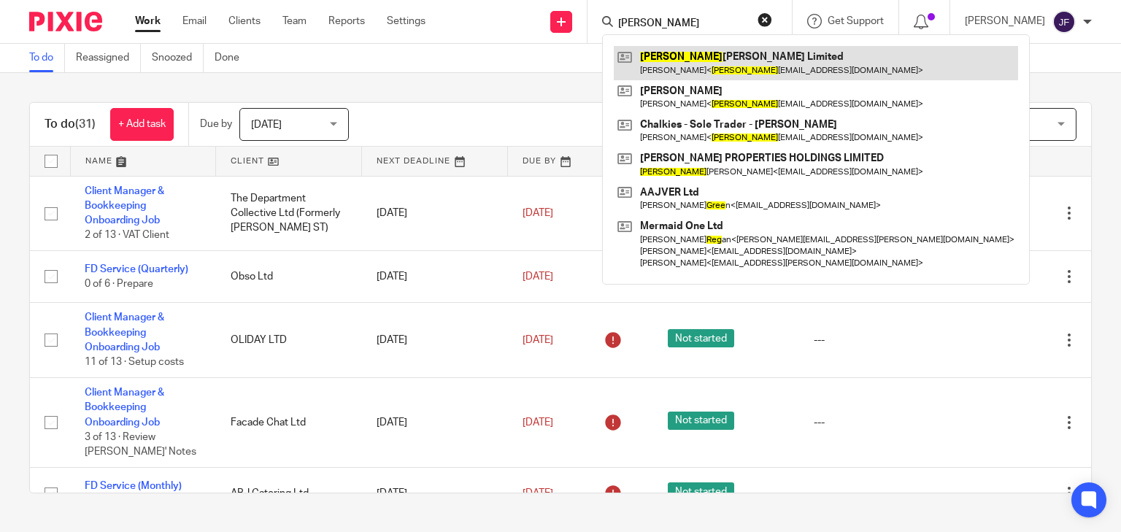
type input "[PERSON_NAME]"
click at [711, 63] on link at bounding box center [816, 63] width 404 height 34
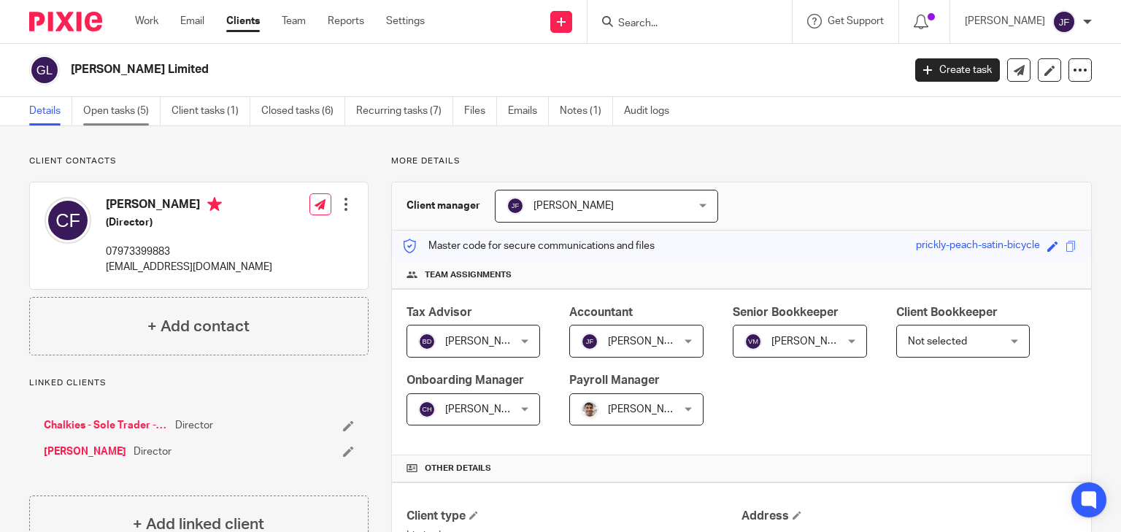
click at [142, 112] on link "Open tasks (5)" at bounding box center [121, 111] width 77 height 28
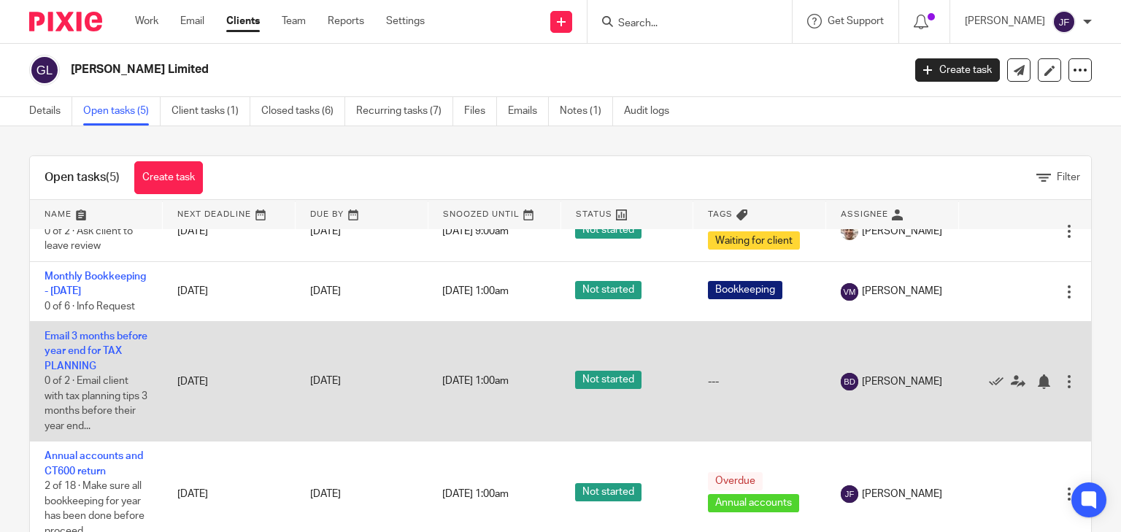
scroll to position [152, 0]
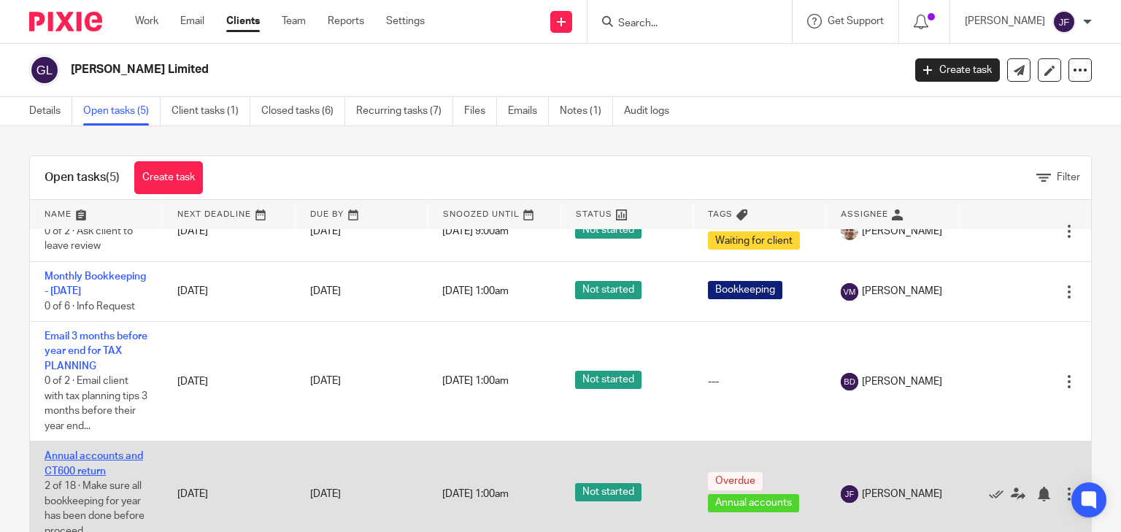
click at [111, 456] on link "Annual accounts and CT600 return" at bounding box center [94, 463] width 99 height 25
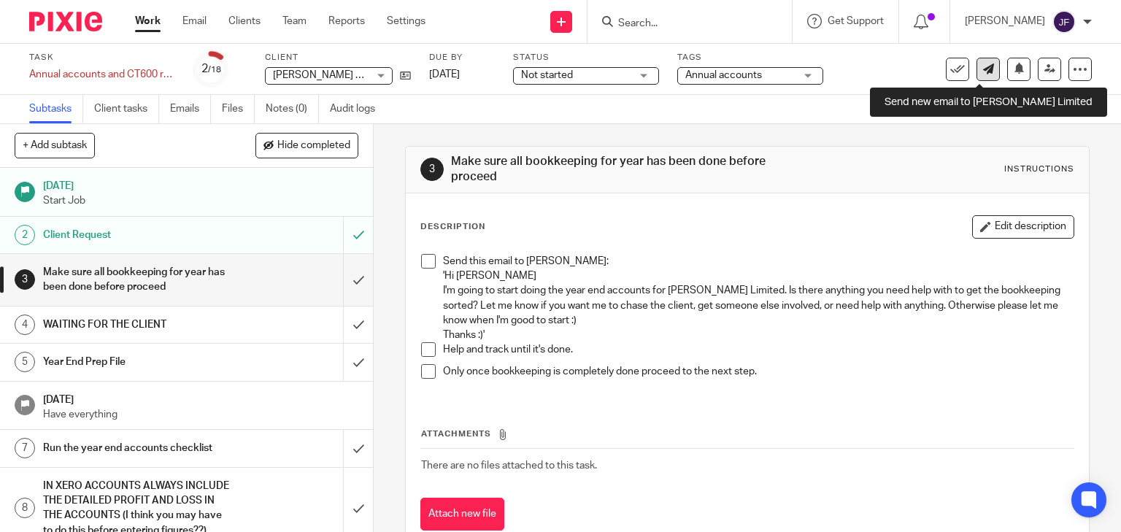
click at [984, 70] on icon at bounding box center [988, 69] width 11 height 11
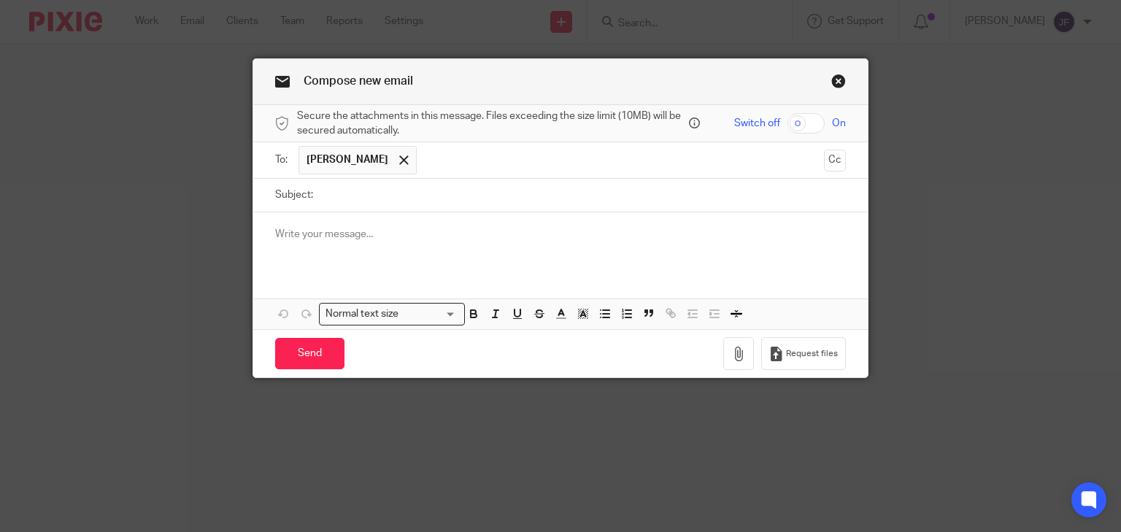
click at [461, 190] on input "Subject:" at bounding box center [584, 195] width 526 height 33
type input "[PERSON_NAME] Ltd accs"
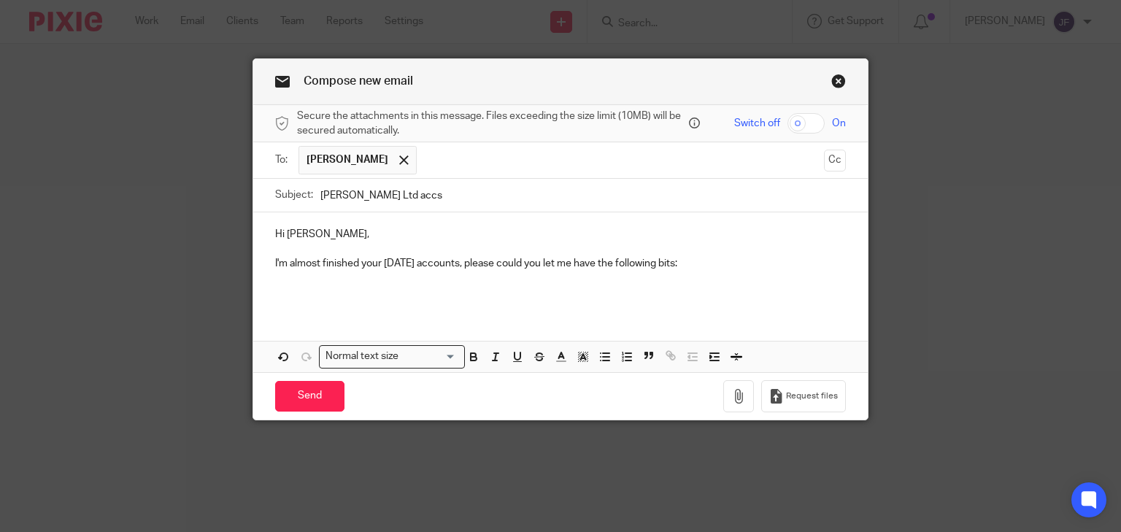
click at [269, 295] on div "Hi Chris, I'm almost finished your December 2024 accounts, please could you let…" at bounding box center [560, 261] width 615 height 99
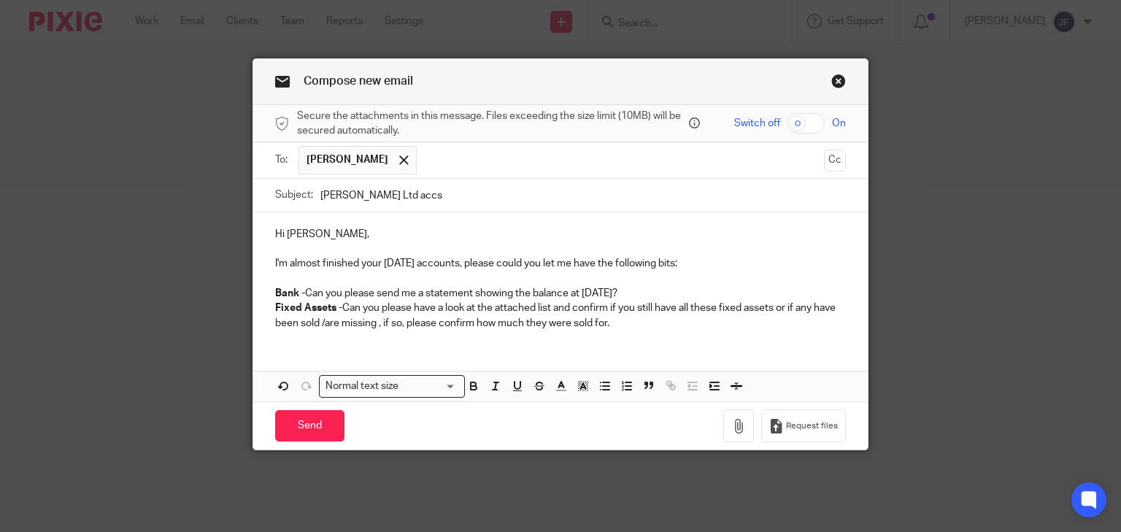
click at [721, 296] on p "Bank - Can you please send me a statement showing the balance at 31st December …" at bounding box center [561, 293] width 572 height 15
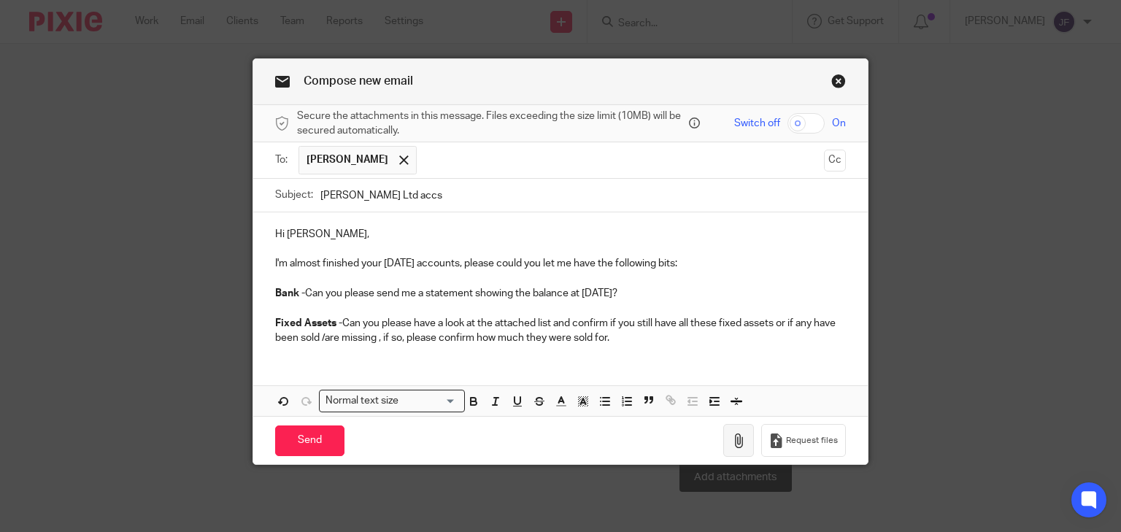
click at [740, 441] on icon "button" at bounding box center [739, 441] width 15 height 15
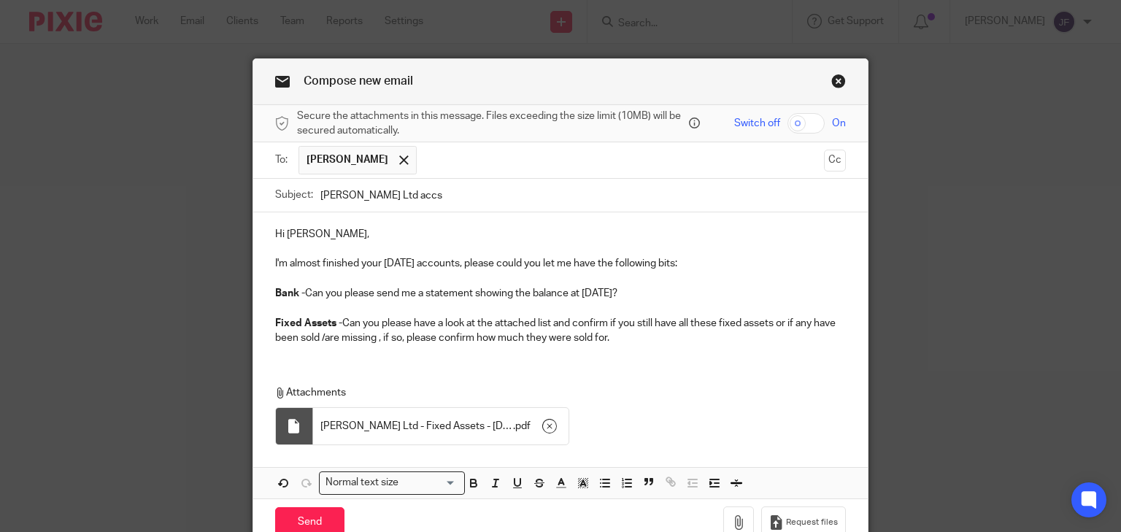
click at [510, 356] on div "Hi Chris, I'm almost finished your December 2024 accounts, please could you let…" at bounding box center [560, 355] width 615 height 286
click at [626, 336] on p "Fixed Assets - Can you please have a look at the attached list and confirm if y…" at bounding box center [561, 331] width 572 height 30
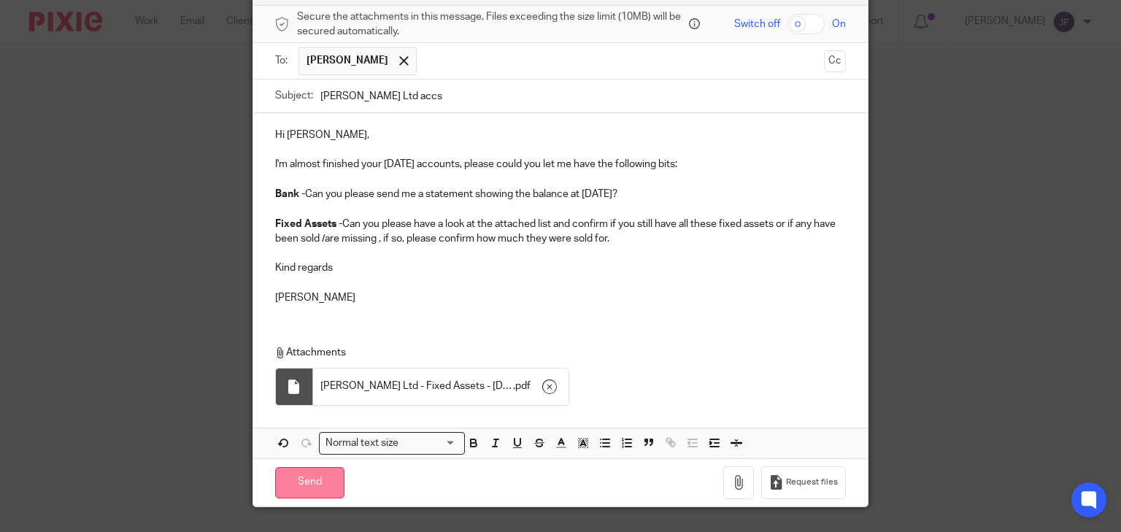
scroll to position [131, 0]
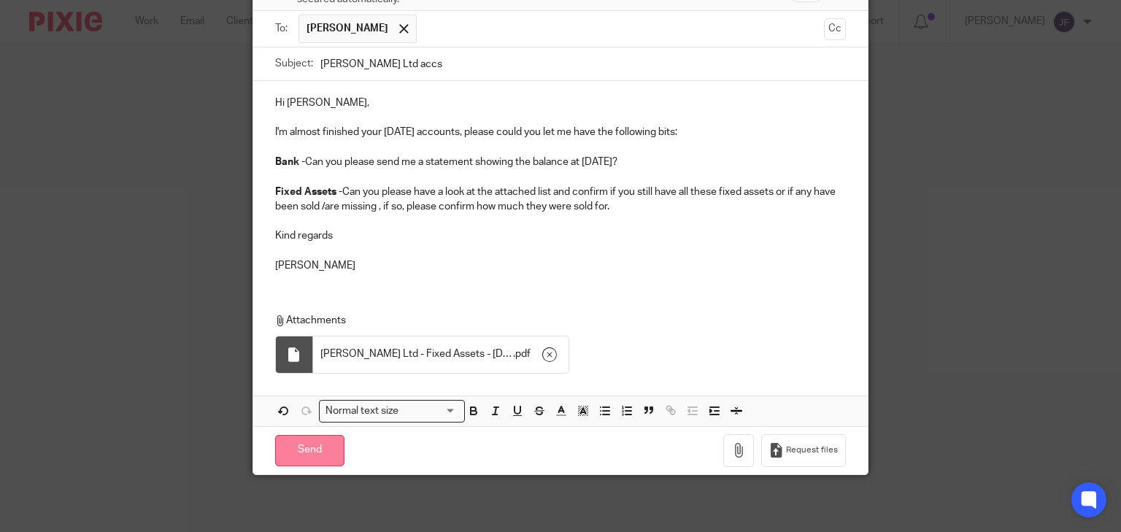
click at [312, 450] on input "Send" at bounding box center [309, 450] width 69 height 31
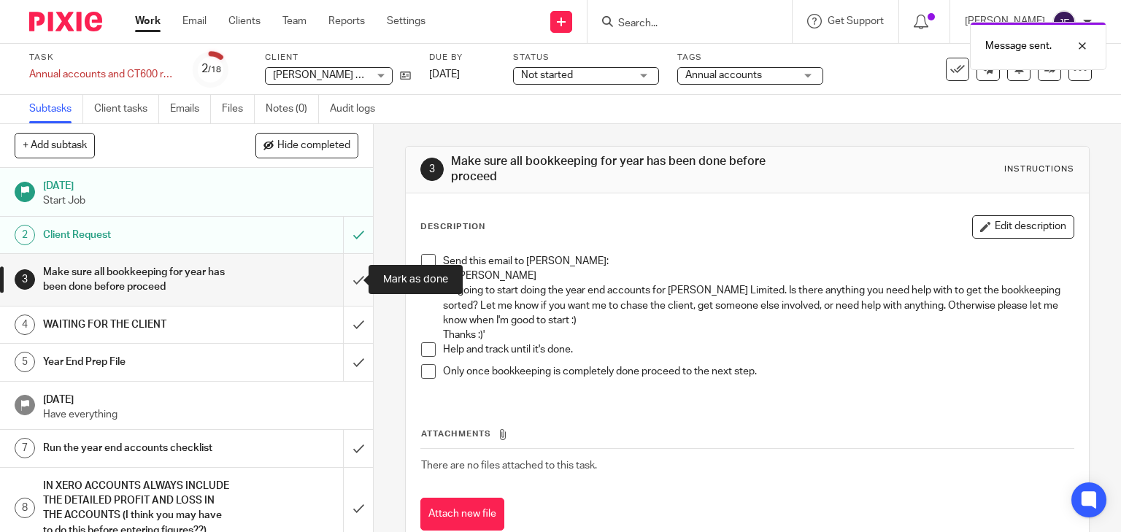
click at [341, 275] on input "submit" at bounding box center [186, 280] width 373 height 52
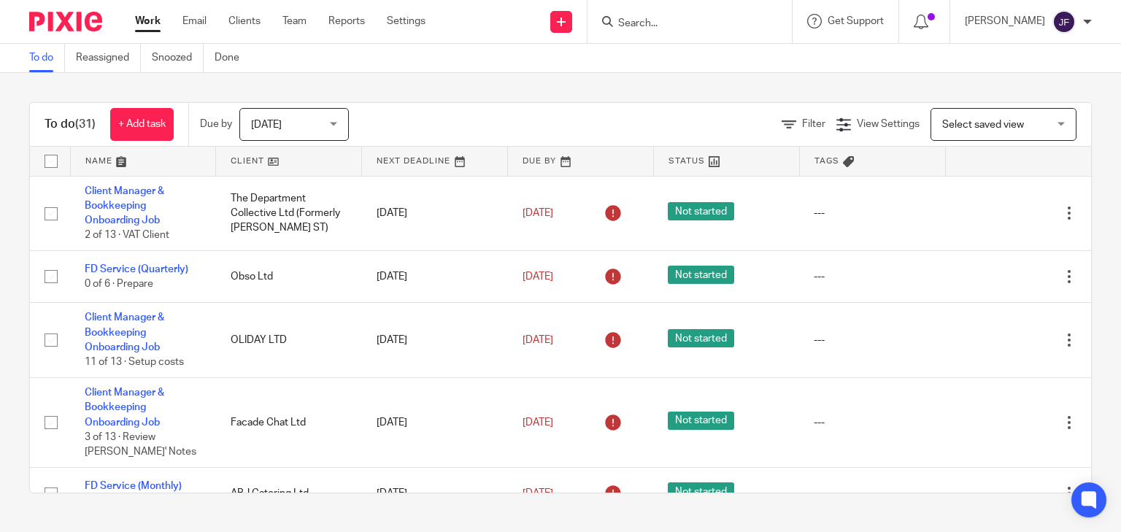
click at [757, 11] on div at bounding box center [690, 21] width 204 height 43
click at [748, 20] on input "Search" at bounding box center [682, 24] width 131 height 13
click at [714, 23] on input "Search" at bounding box center [682, 24] width 131 height 13
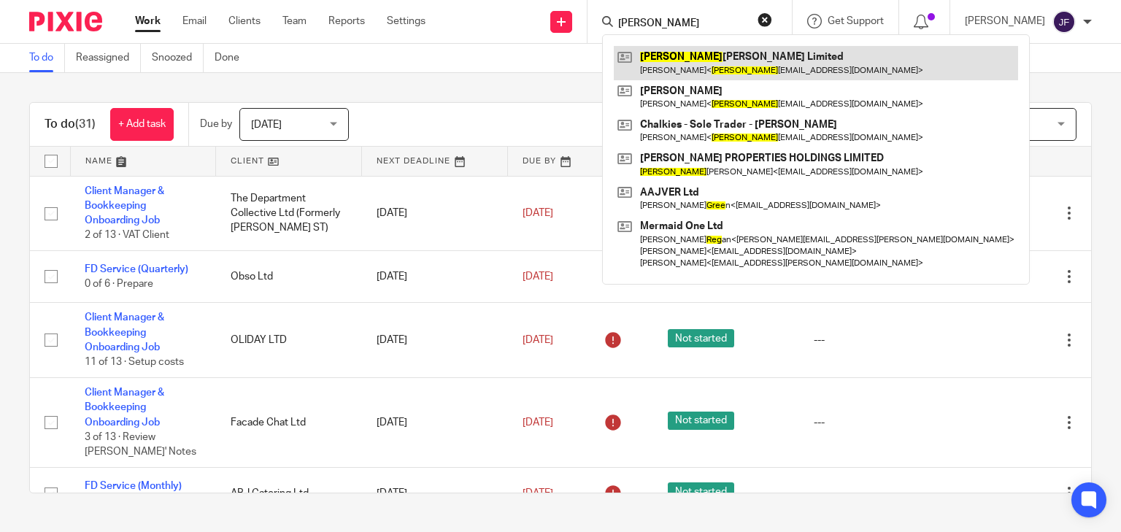
type input "greg"
click at [753, 64] on link at bounding box center [816, 63] width 404 height 34
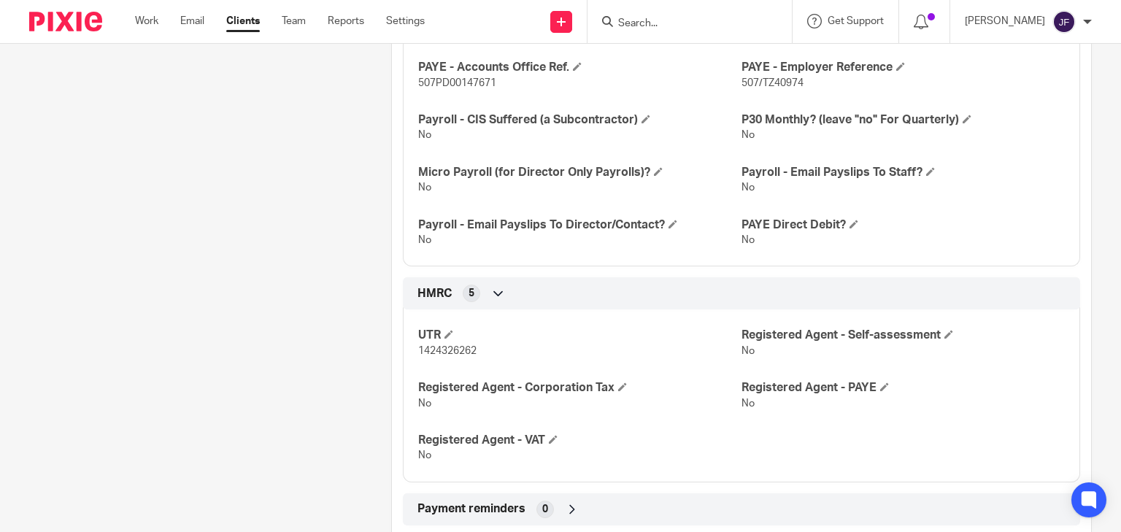
scroll to position [876, 0]
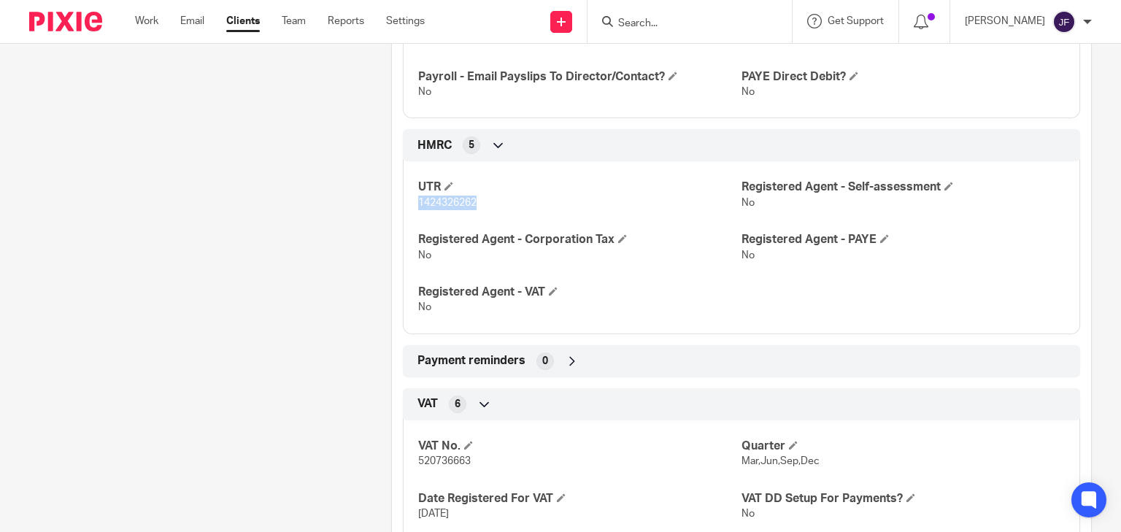
drag, startPoint x: 417, startPoint y: 202, endPoint x: 474, endPoint y: 202, distance: 57.0
click at [474, 202] on span "1424326262" at bounding box center [447, 203] width 58 height 10
copy span "1424326262"
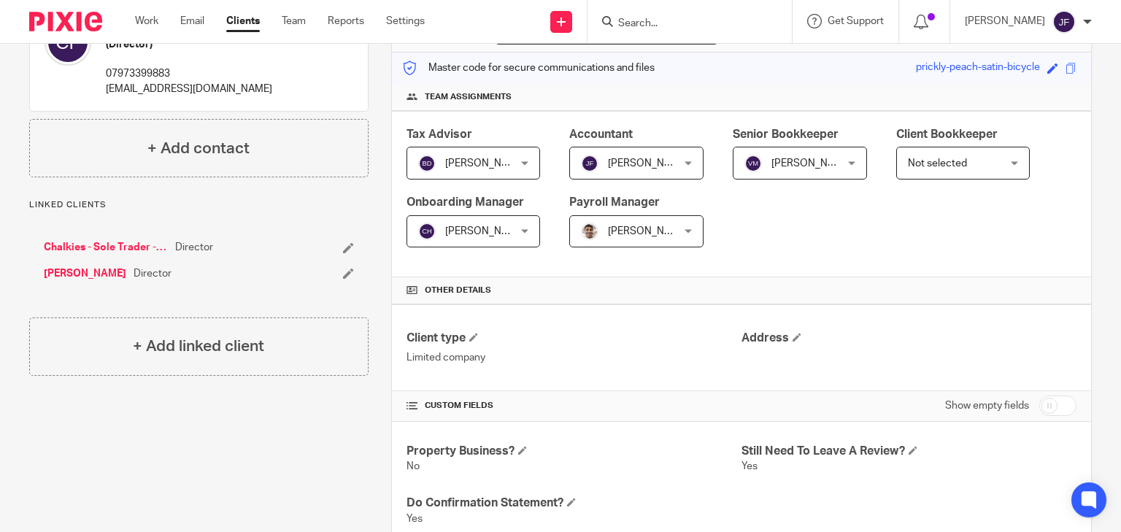
scroll to position [0, 0]
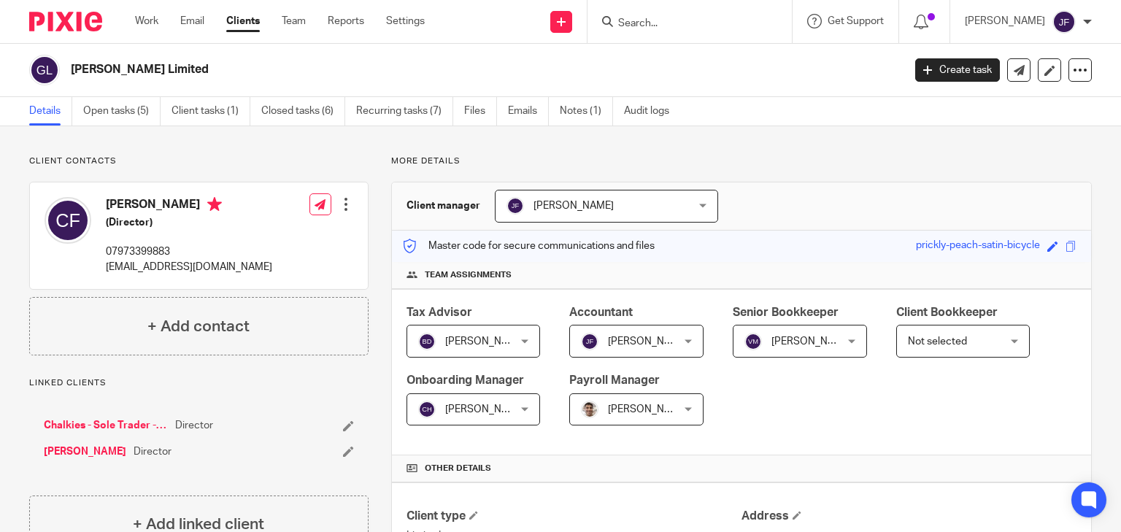
drag, startPoint x: 108, startPoint y: 203, endPoint x: 210, endPoint y: 210, distance: 101.8
click at [210, 210] on h4 "[PERSON_NAME]" at bounding box center [189, 206] width 166 height 18
copy h4 "[PERSON_NAME]"
click at [141, 113] on link "Open tasks (5)" at bounding box center [121, 111] width 77 height 28
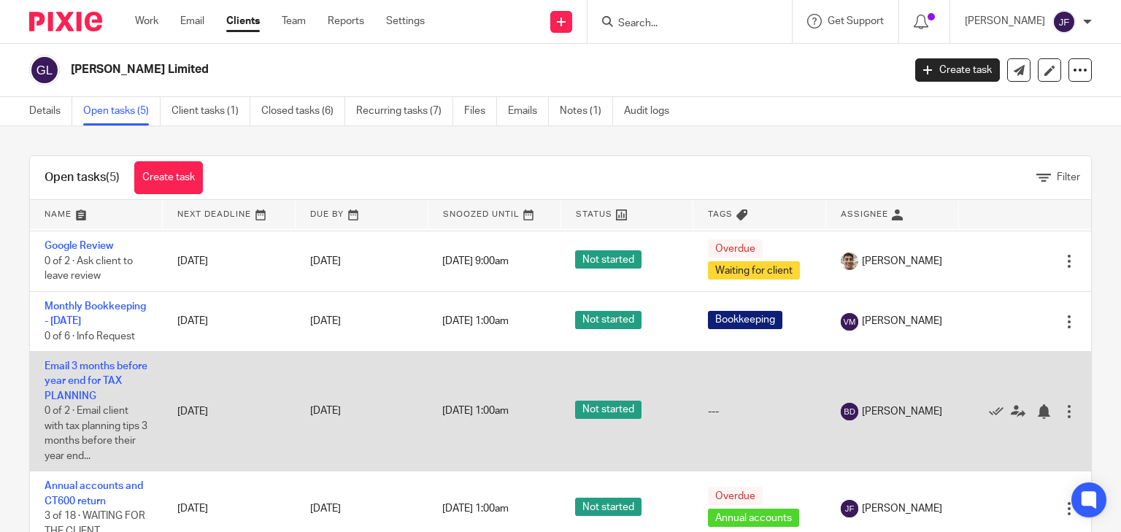
scroll to position [121, 0]
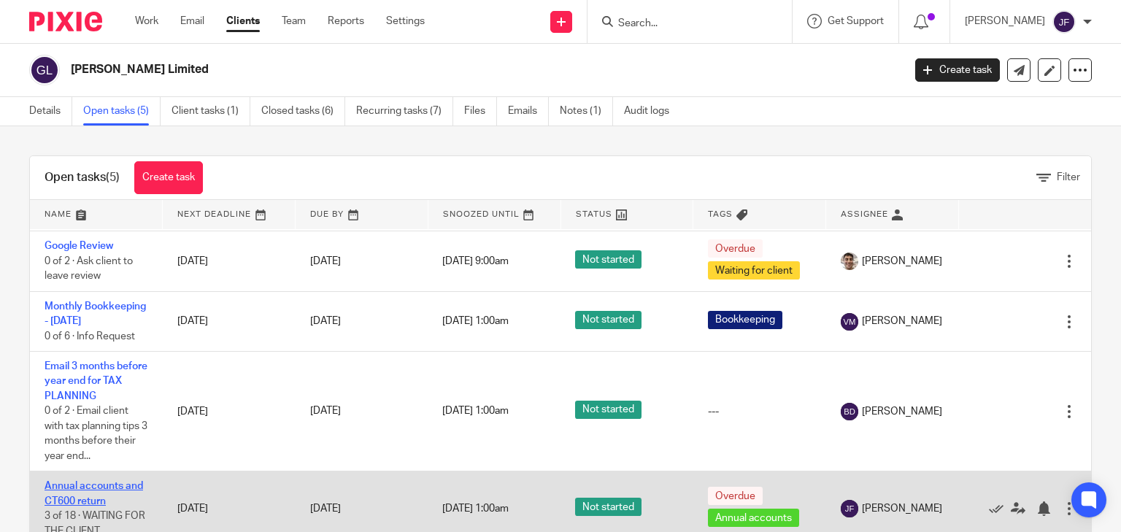
click at [99, 488] on link "Annual accounts and CT600 return" at bounding box center [94, 493] width 99 height 25
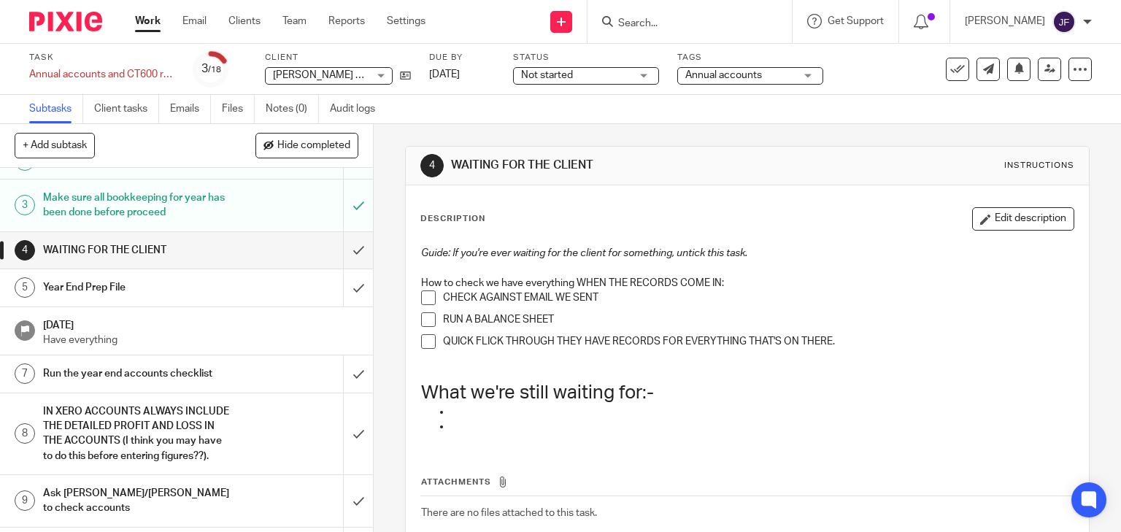
scroll to position [58, 0]
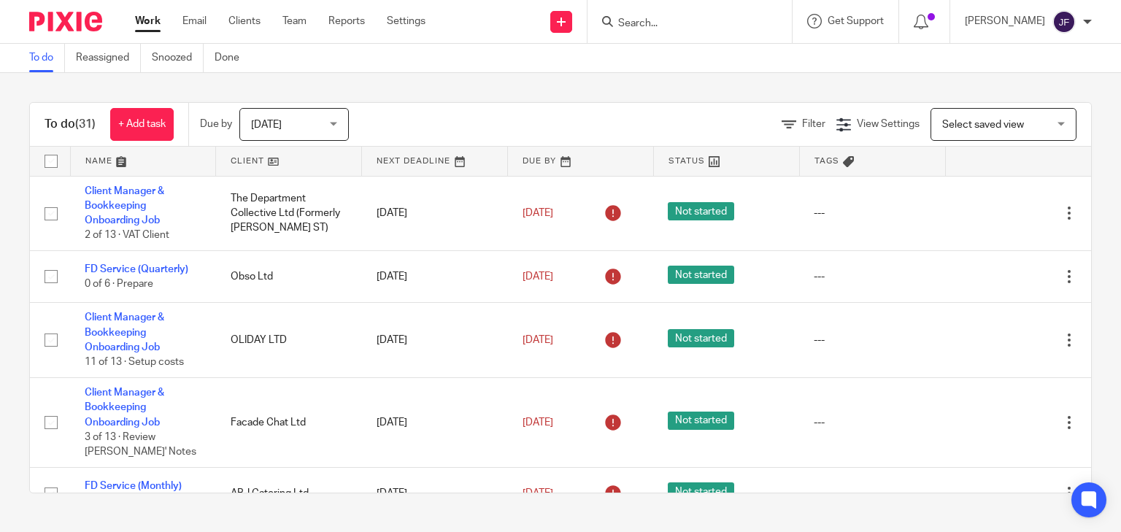
click at [695, 19] on input "Search" at bounding box center [682, 24] width 131 height 13
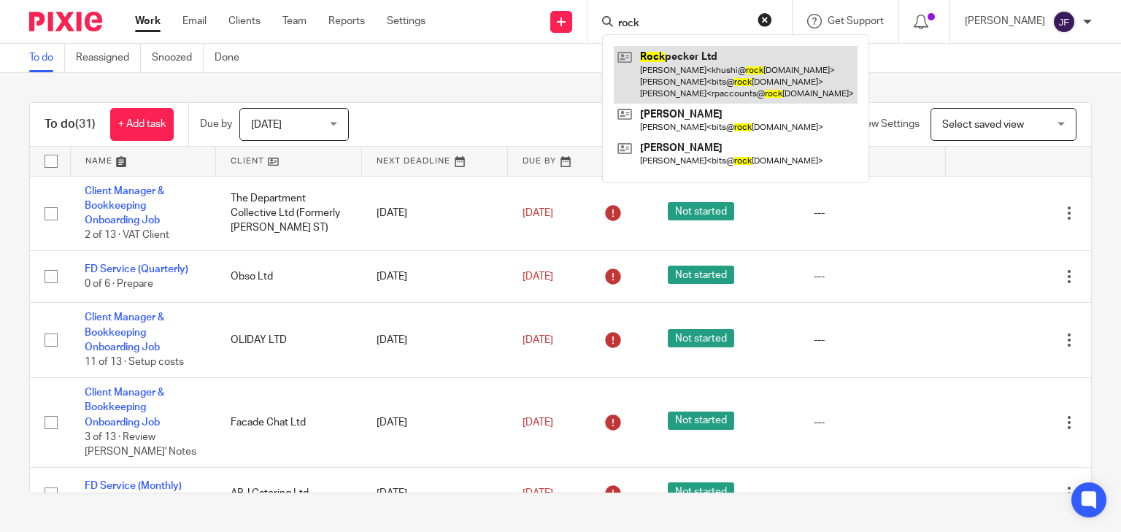
type input "rock"
click at [713, 58] on link at bounding box center [736, 75] width 244 height 58
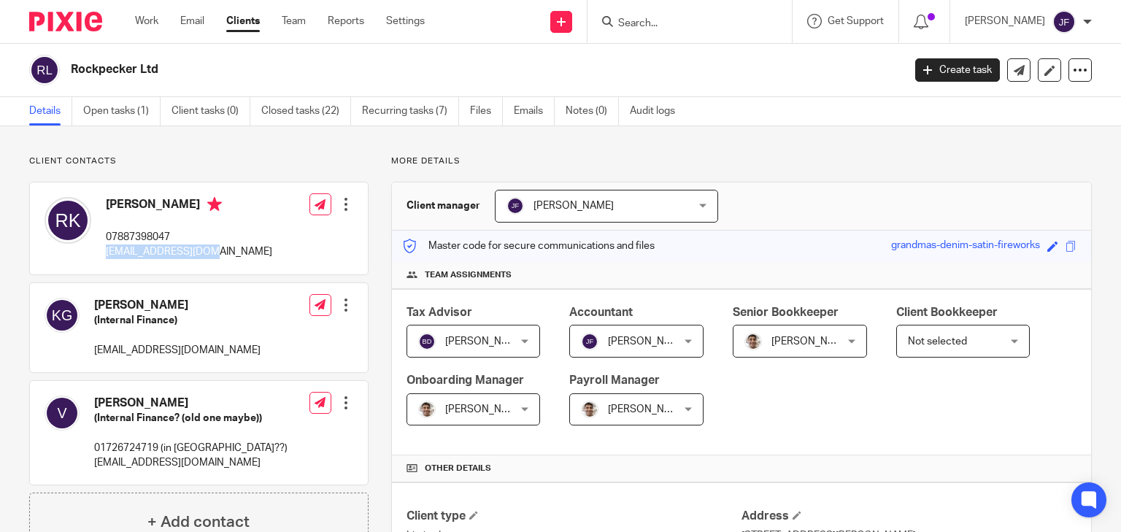
drag, startPoint x: 105, startPoint y: 254, endPoint x: 218, endPoint y: 260, distance: 112.6
click at [218, 260] on div "Rajnish Kumar 07887398047 bits@rockpecker.com Edit contact Create client from c…" at bounding box center [199, 229] width 338 height 92
copy p "bits@rockpecker.com"
click at [131, 111] on link "Open tasks (1)" at bounding box center [121, 111] width 77 height 28
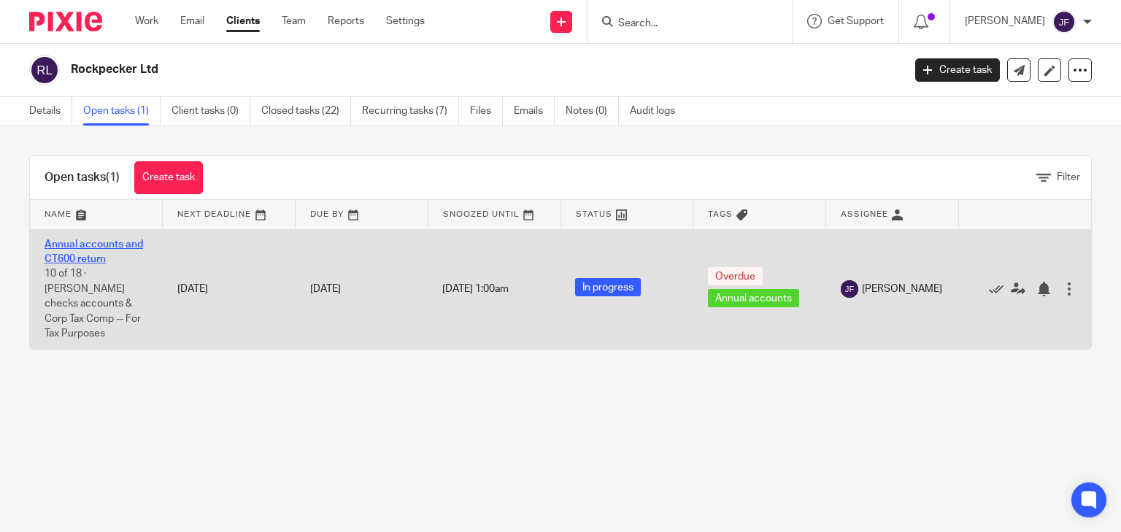
click at [93, 242] on link "Annual accounts and CT600 return" at bounding box center [94, 251] width 99 height 25
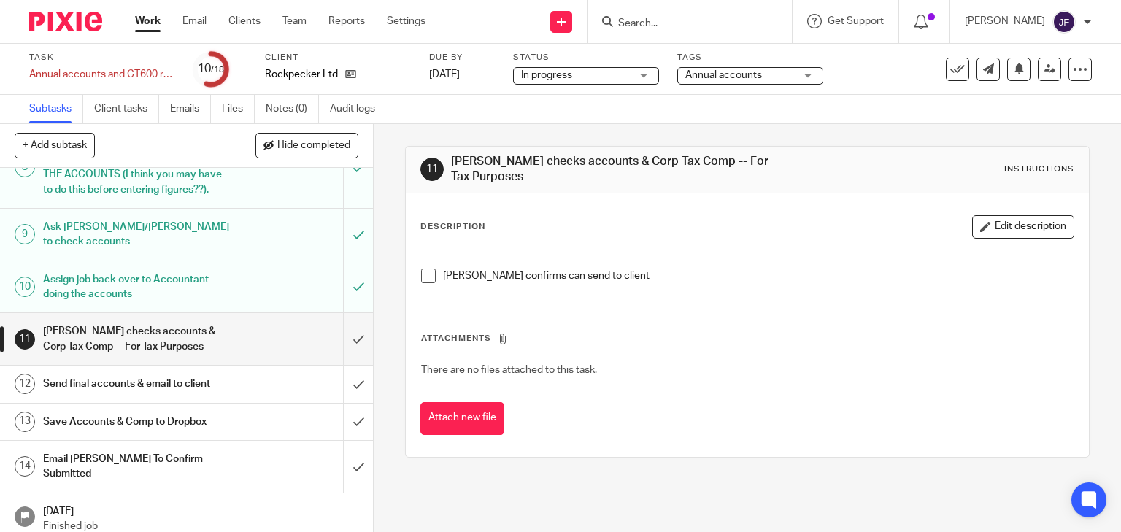
scroll to position [350, 0]
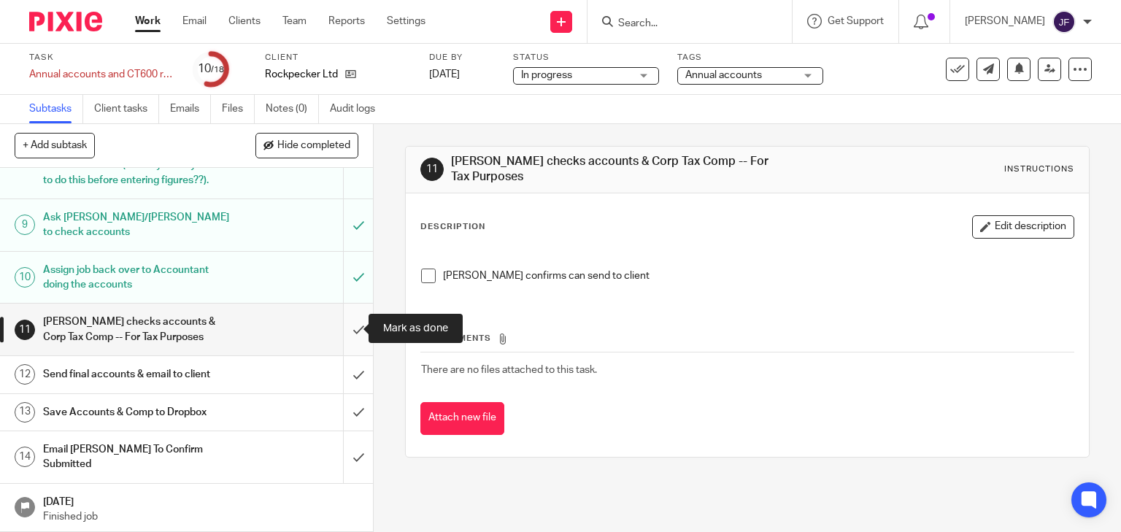
click at [345, 331] on input "submit" at bounding box center [186, 330] width 373 height 52
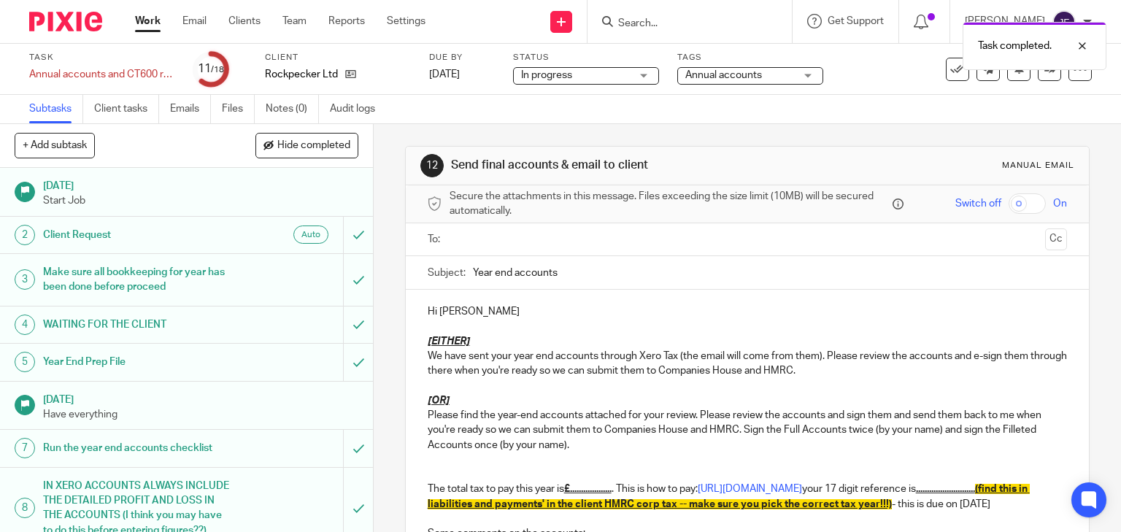
click at [467, 234] on input "text" at bounding box center [747, 239] width 585 height 17
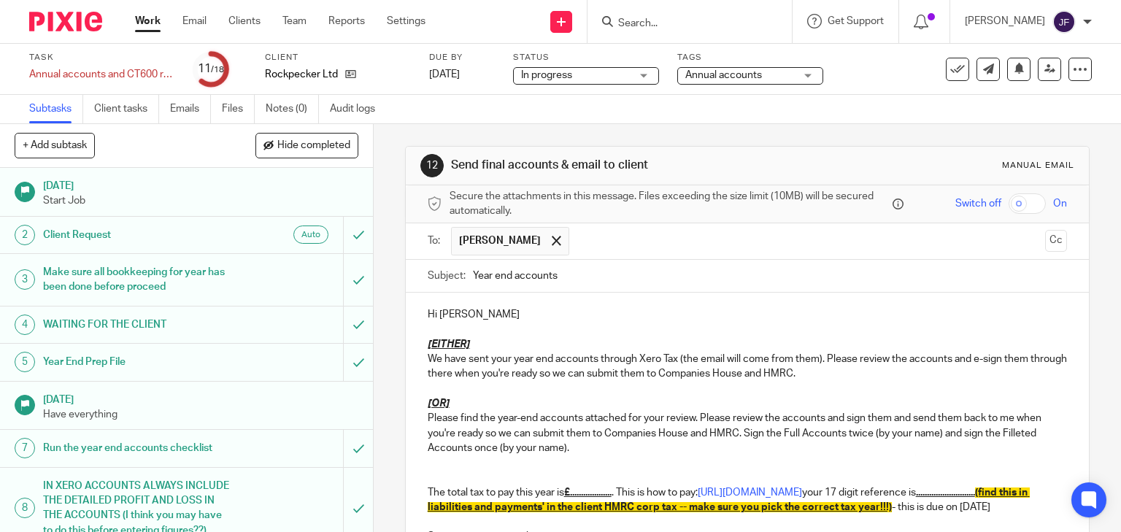
scroll to position [58, 0]
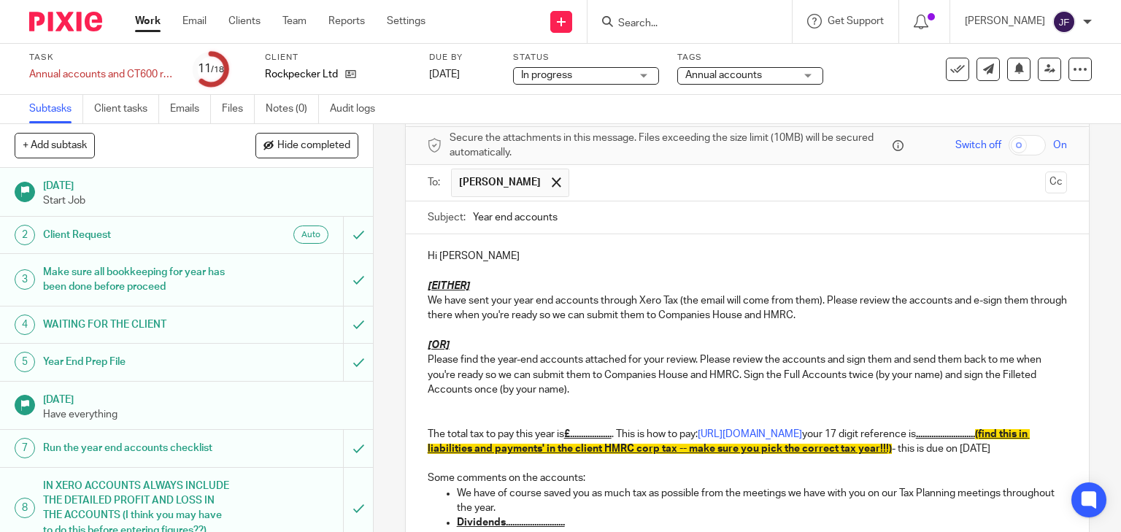
click at [428, 286] on u "[EITHER]" at bounding box center [449, 286] width 42 height 10
drag, startPoint x: 421, startPoint y: 286, endPoint x: 479, endPoint y: 285, distance: 57.7
click at [479, 286] on div "Hi Rajnish [EITHER] We have sent your year end accounts through Xero Tax (the e…" at bounding box center [748, 483] width 684 height 499
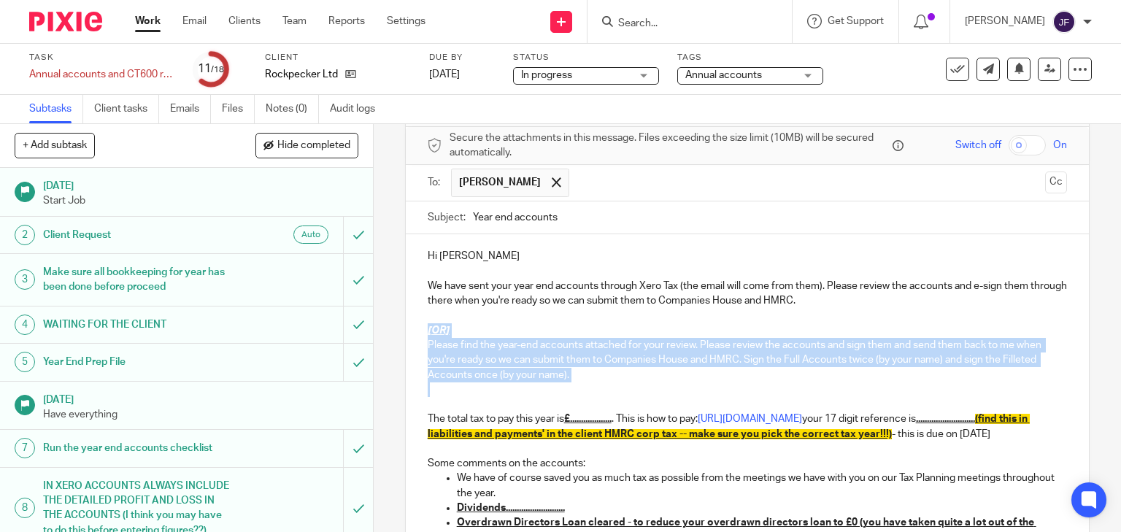
drag, startPoint x: 420, startPoint y: 328, endPoint x: 561, endPoint y: 409, distance: 163.2
click at [561, 410] on div "Hi Rajnish We have sent your year end accounts through Xero Tax (the email will…" at bounding box center [748, 476] width 684 height 484
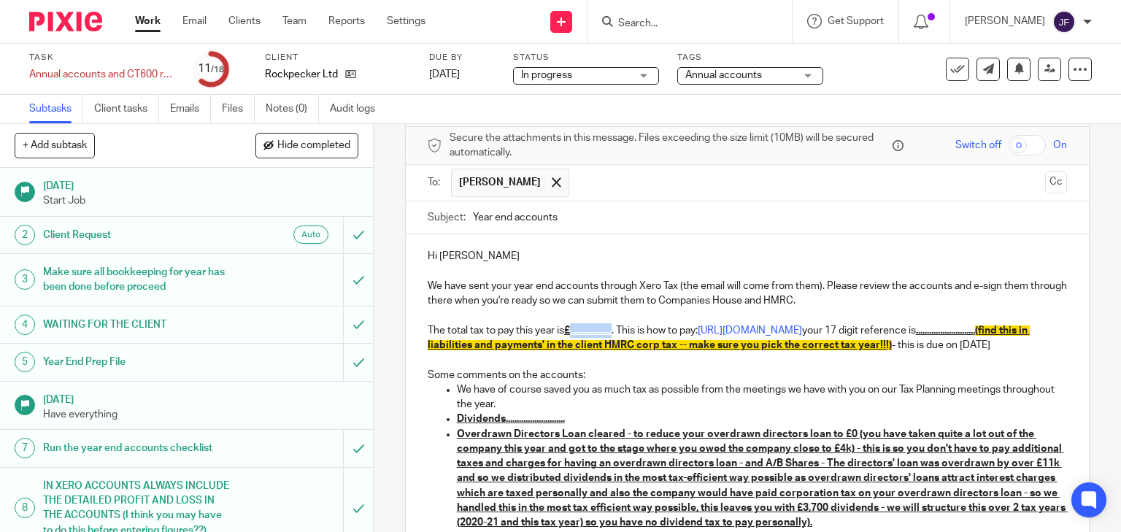
drag, startPoint x: 570, startPoint y: 331, endPoint x: 617, endPoint y: 335, distance: 46.9
click at [617, 335] on p "The total tax to pay this year is £................... . This is how to pay: ht…" at bounding box center [748, 338] width 640 height 30
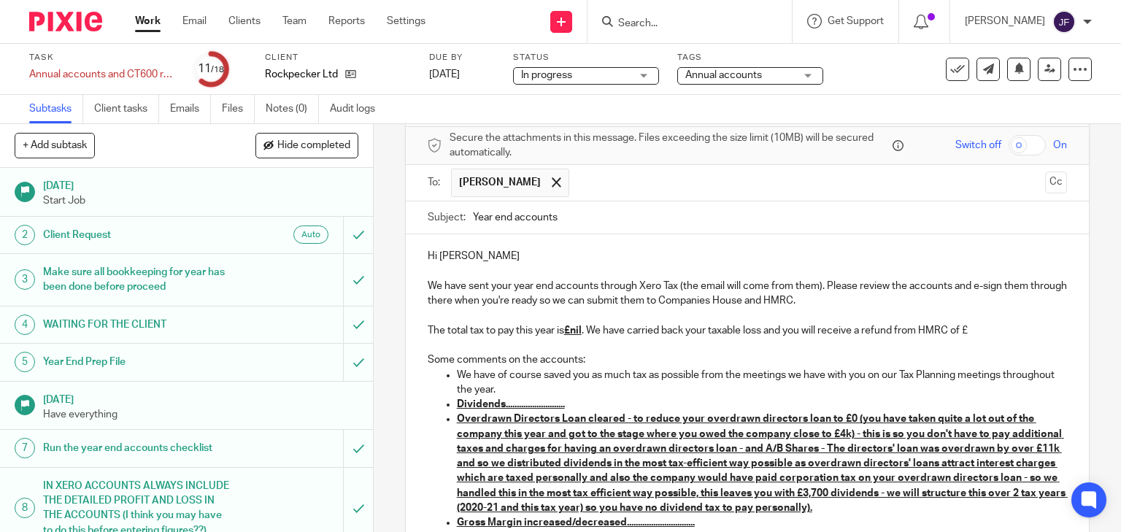
drag, startPoint x: 981, startPoint y: 330, endPoint x: 992, endPoint y: 332, distance: 10.5
click at [982, 330] on p "The total tax to pay this year is £nil . We have carried back your taxable loss…" at bounding box center [748, 330] width 640 height 15
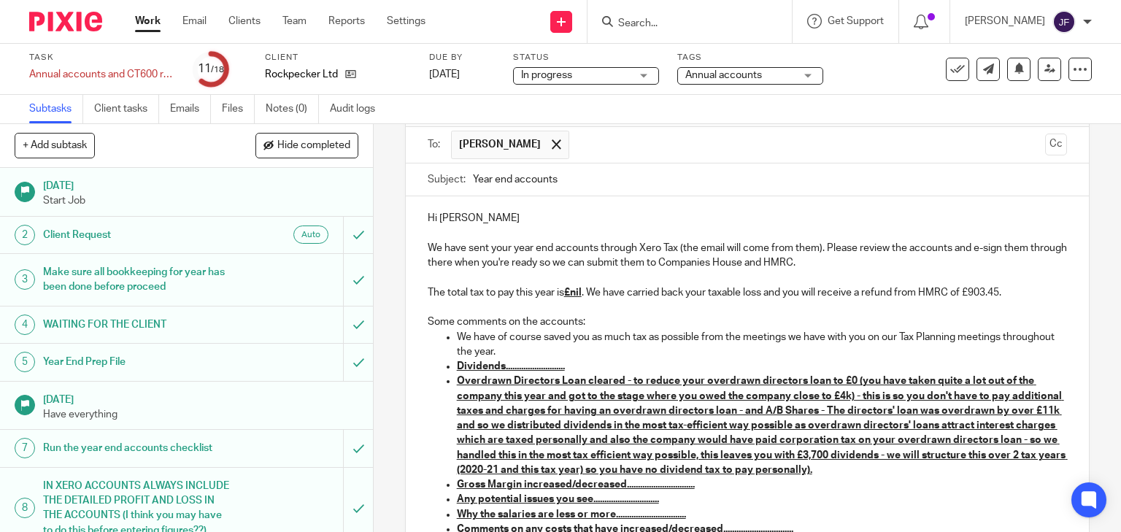
scroll to position [117, 0]
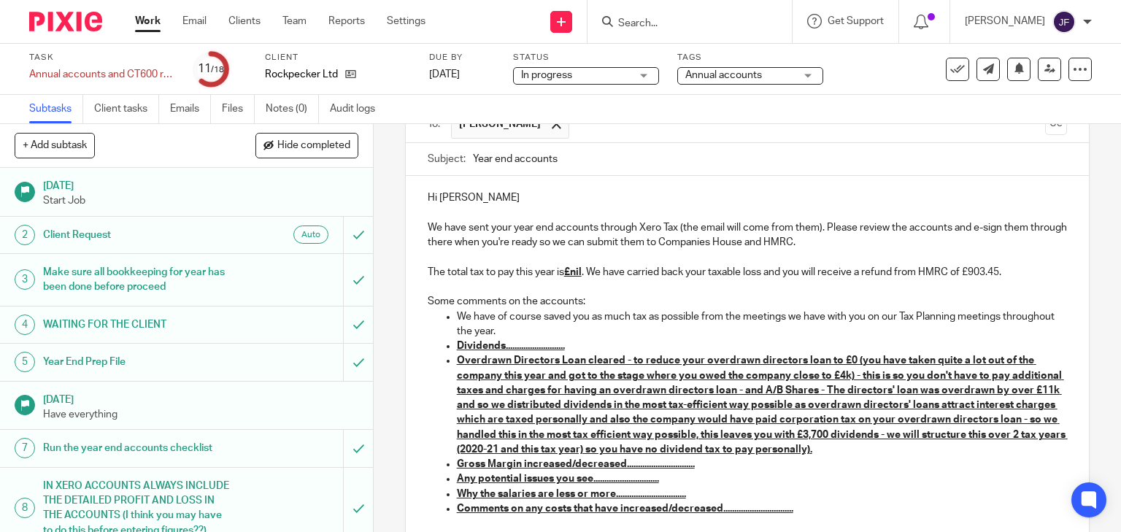
click at [501, 348] on u "Dividends..........................." at bounding box center [511, 346] width 108 height 10
click at [542, 345] on p "Dividends £nil" at bounding box center [762, 346] width 611 height 15
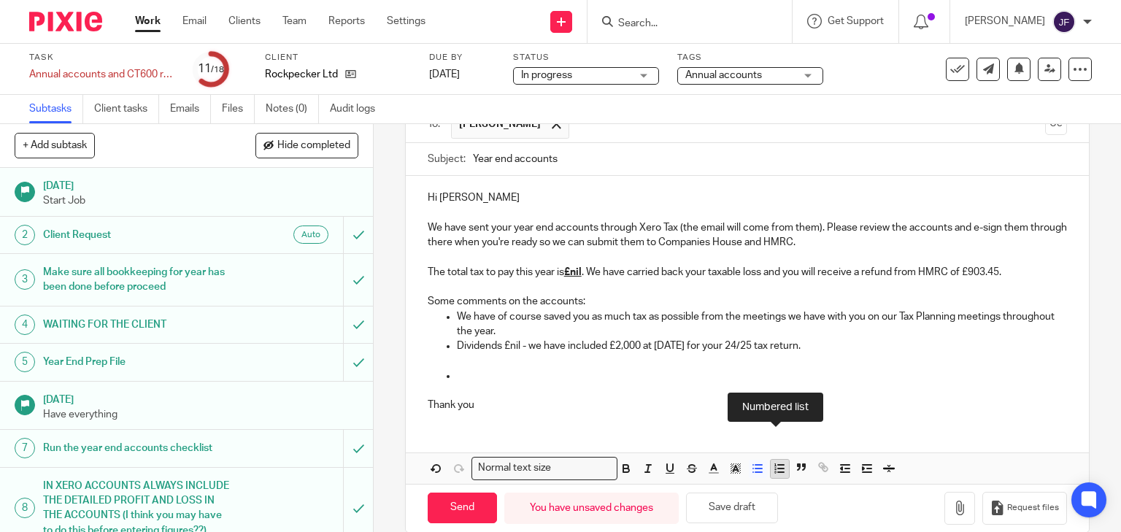
click at [773, 468] on icon "button" at bounding box center [779, 468] width 13 height 13
click at [756, 468] on icon "button" at bounding box center [757, 468] width 13 height 13
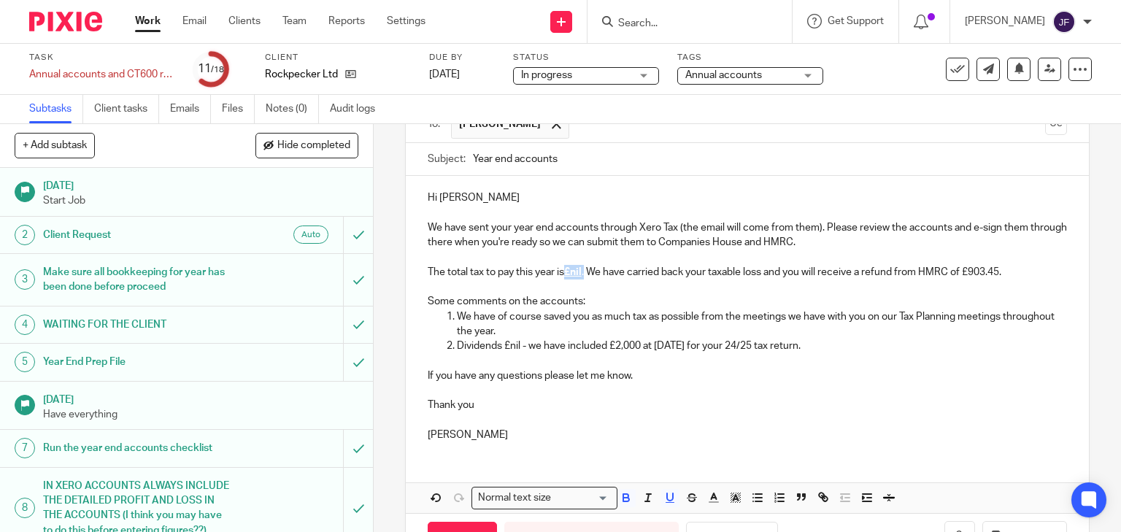
drag, startPoint x: 566, startPoint y: 274, endPoint x: 584, endPoint y: 276, distance: 18.4
click at [584, 276] on p "The total tax to pay this year is £nil . We have carried back your taxable loss…" at bounding box center [748, 272] width 640 height 15
click at [707, 318] on p "We have of course saved you as much tax as possible from the meetings we have w…" at bounding box center [762, 325] width 611 height 30
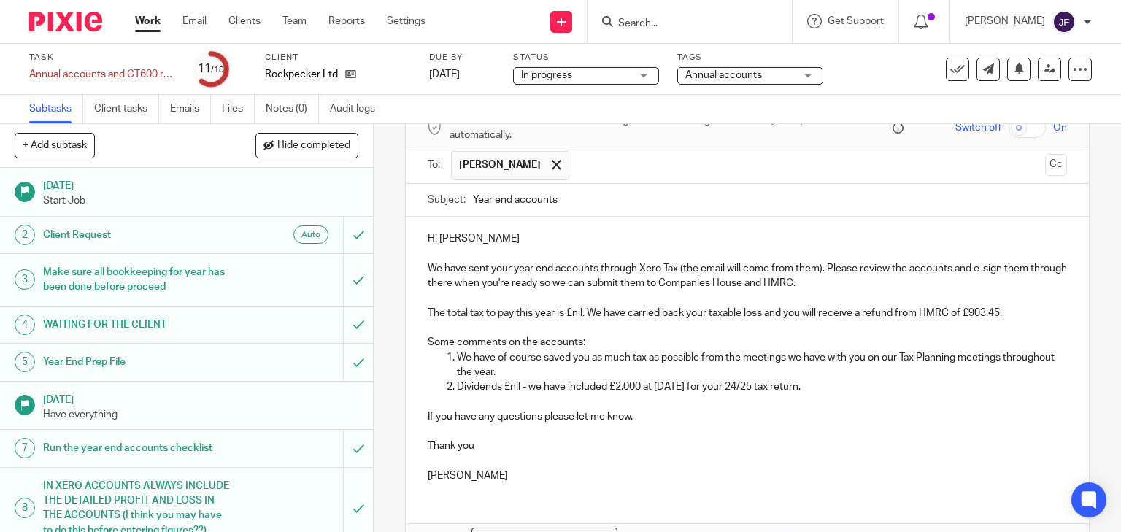
scroll to position [166, 0]
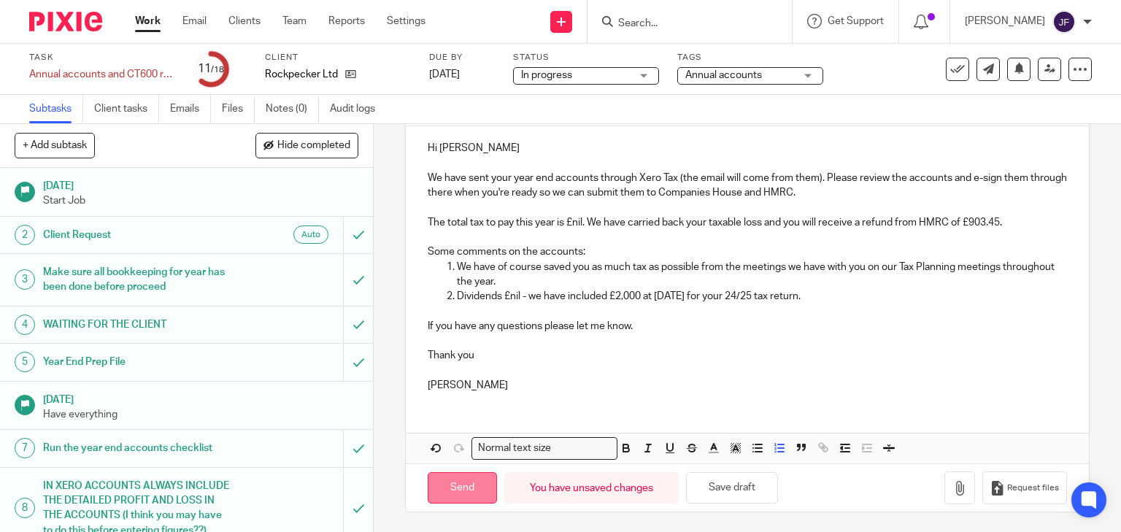
click at [467, 496] on input "Send" at bounding box center [462, 487] width 69 height 31
type input "Sent"
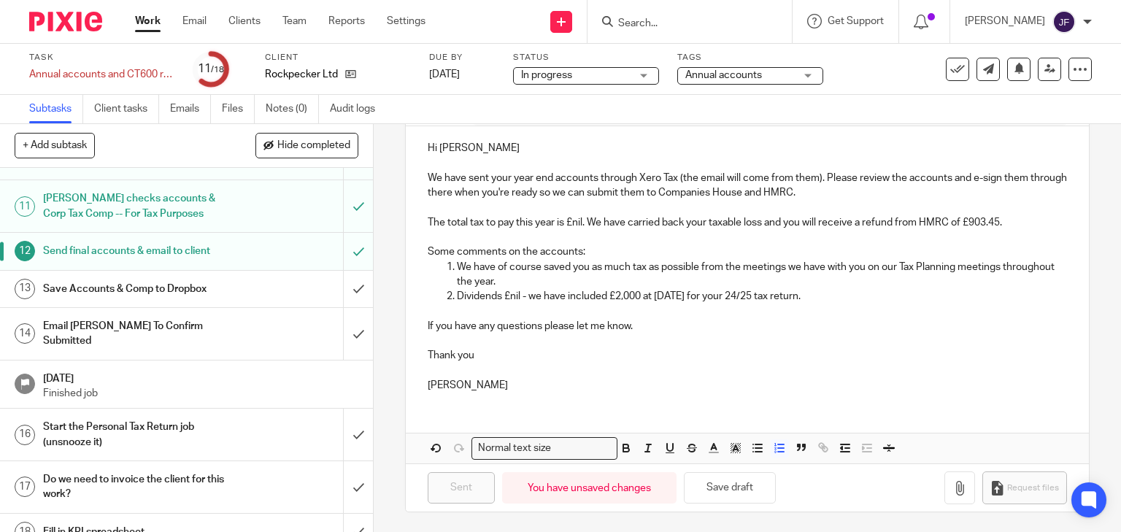
scroll to position [475, 0]
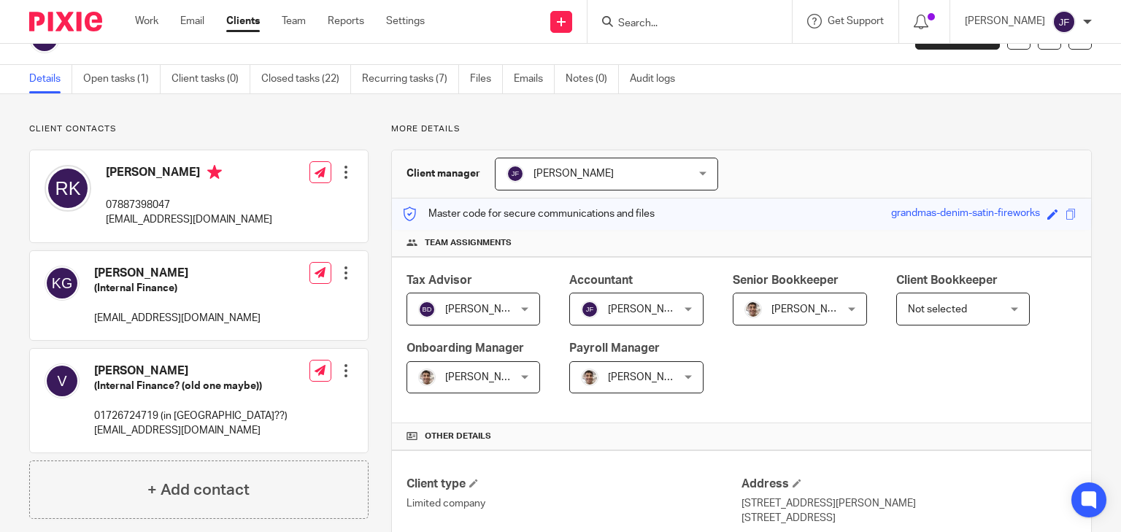
scroll to position [58, 0]
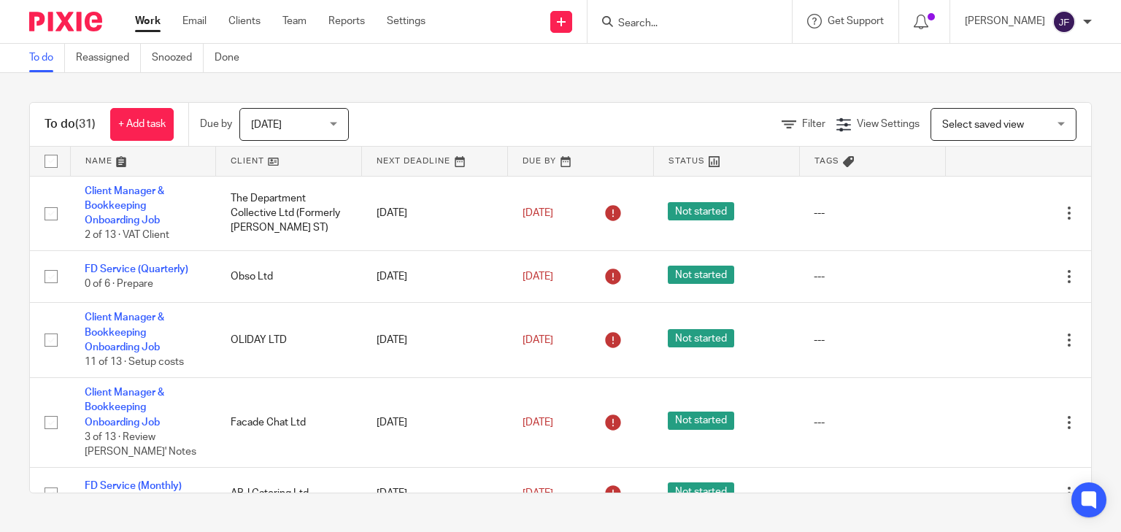
click at [748, 18] on input "Search" at bounding box center [682, 24] width 131 height 13
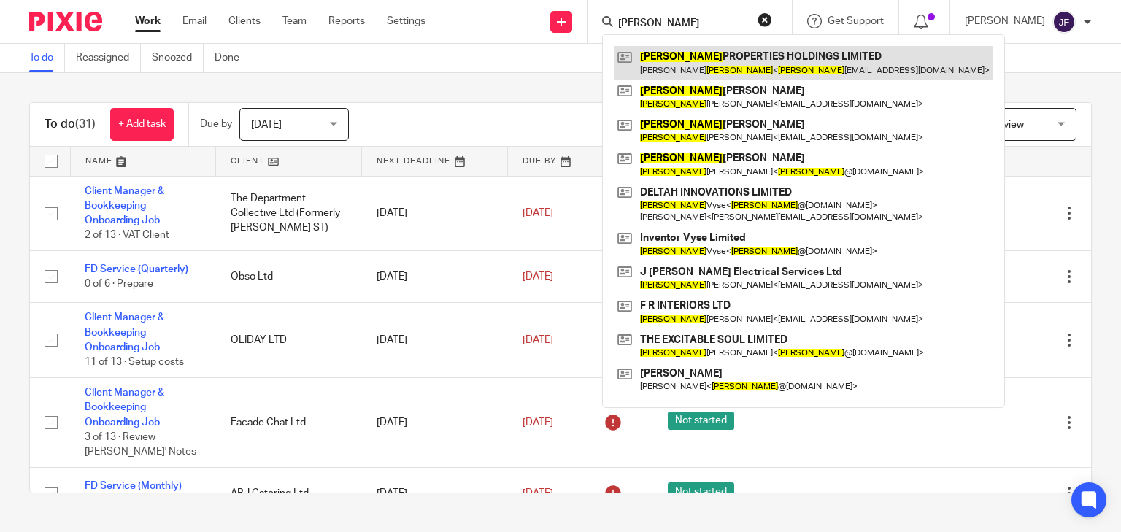
type input "james"
click at [783, 55] on link at bounding box center [804, 63] width 380 height 34
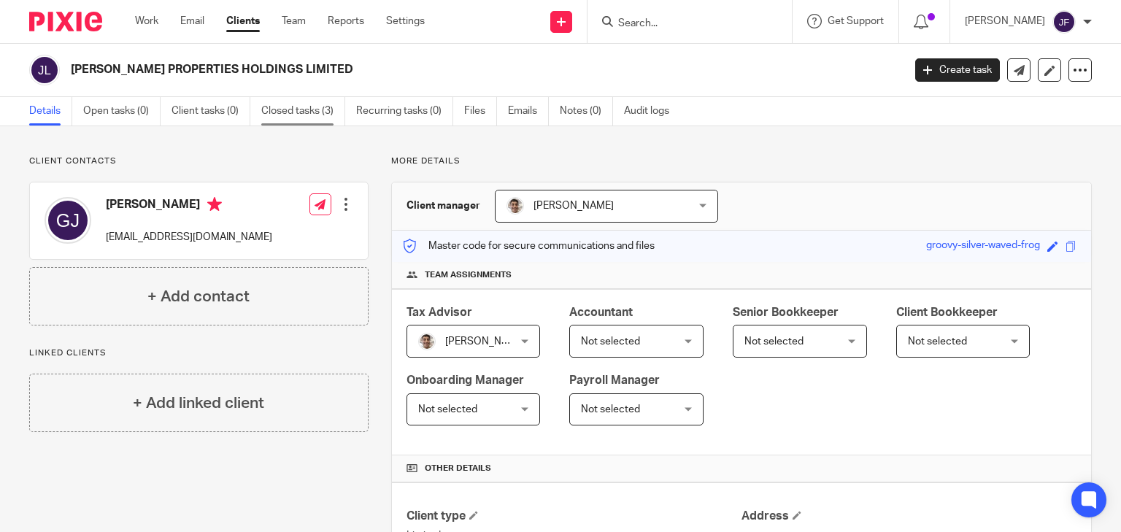
click at [288, 111] on link "Closed tasks (3)" at bounding box center [303, 111] width 84 height 28
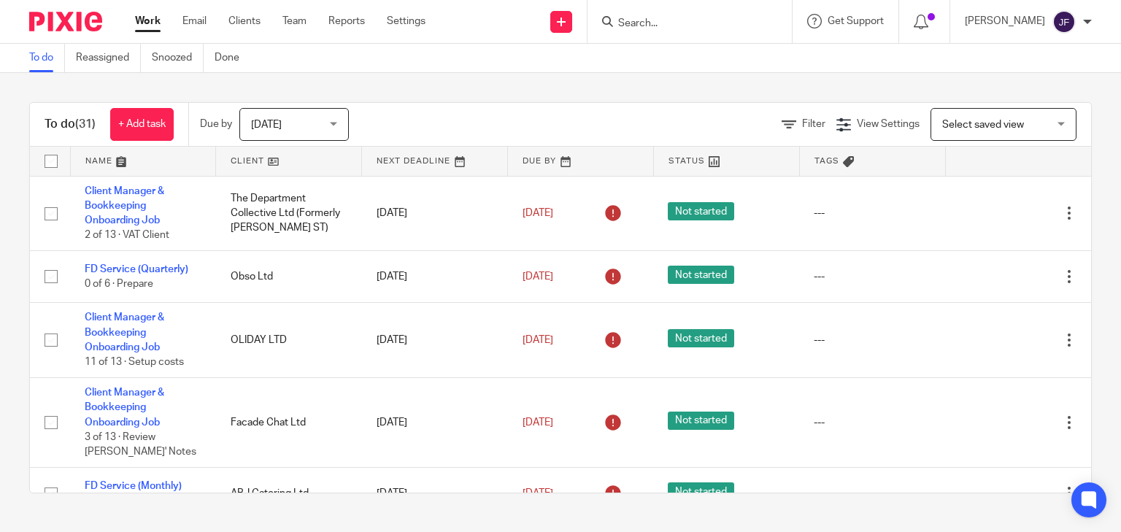
click at [733, 19] on input "Search" at bounding box center [682, 24] width 131 height 13
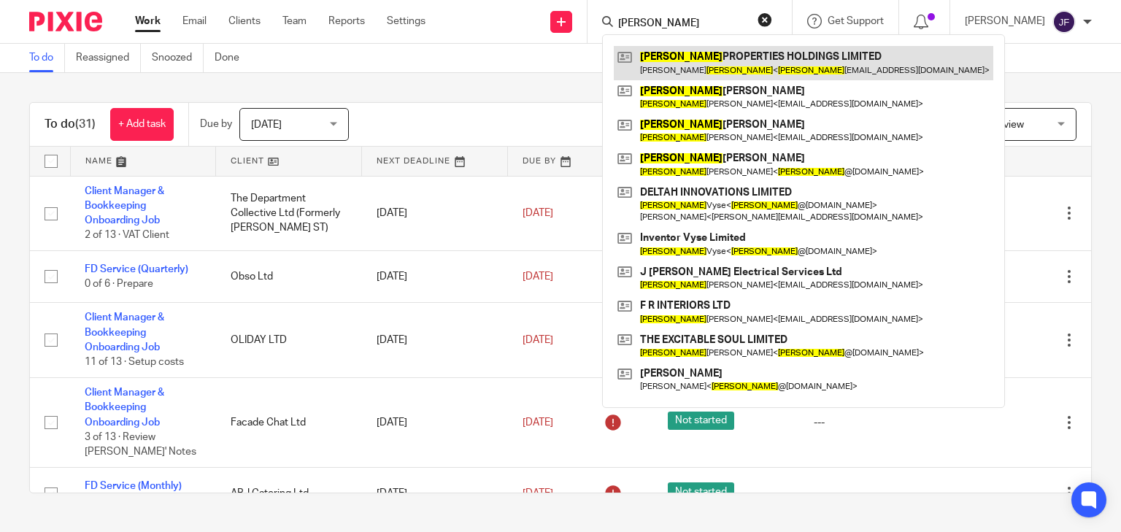
type input "[PERSON_NAME]"
click at [756, 58] on link at bounding box center [804, 63] width 380 height 34
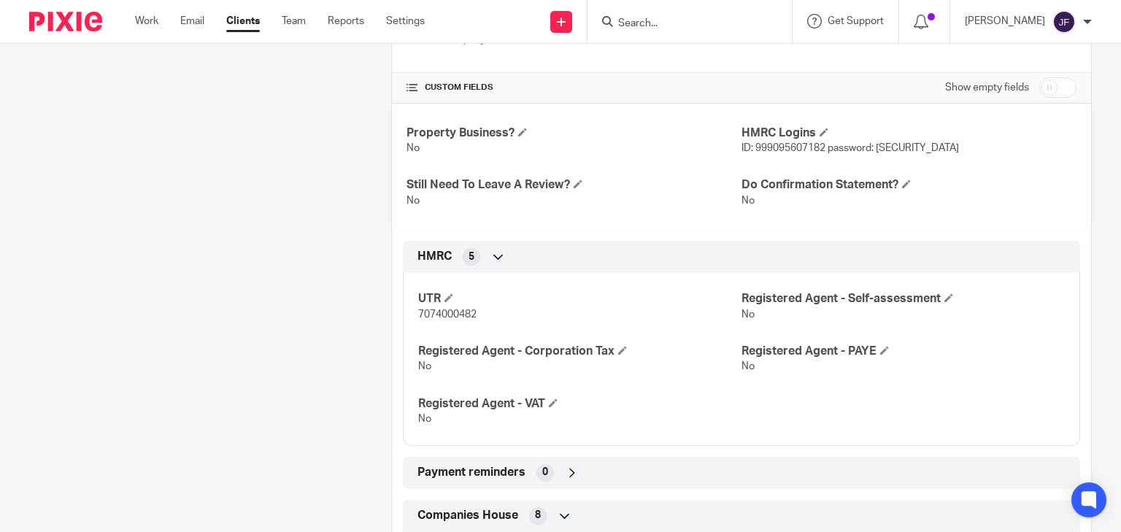
scroll to position [584, 0]
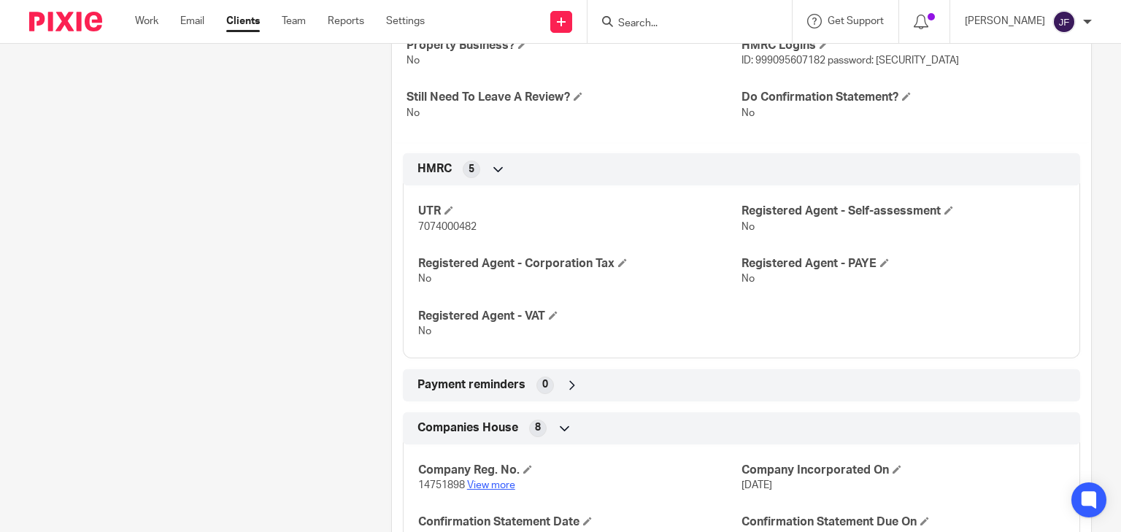
click at [499, 483] on link "View more" at bounding box center [491, 485] width 48 height 10
